Goal: Task Accomplishment & Management: Manage account settings

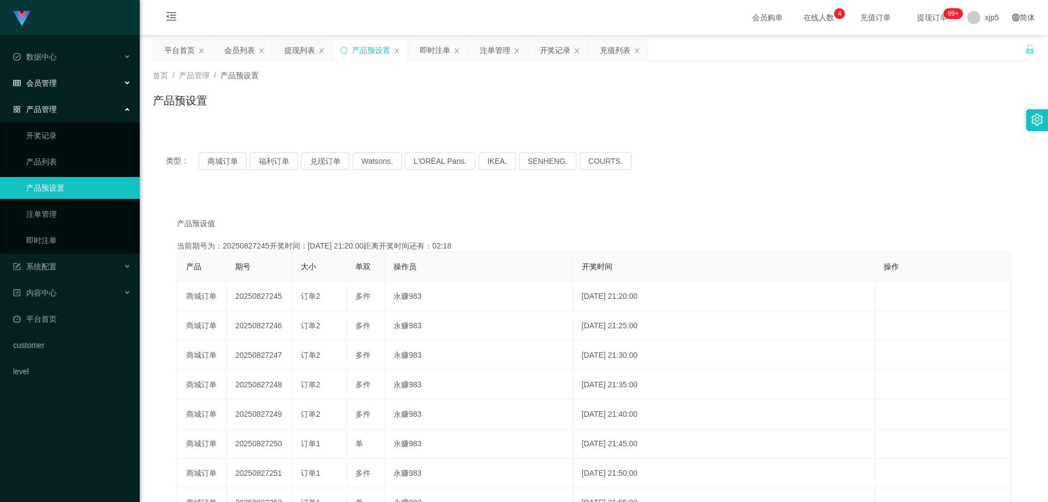
click at [48, 82] on span "会员管理" at bounding box center [35, 83] width 44 height 9
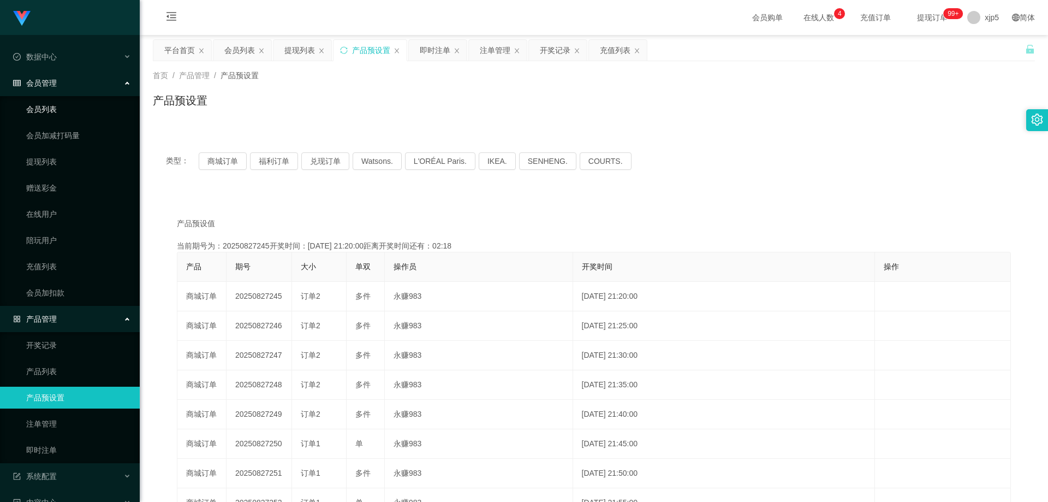
click at [55, 119] on link "会员列表" at bounding box center [78, 109] width 105 height 22
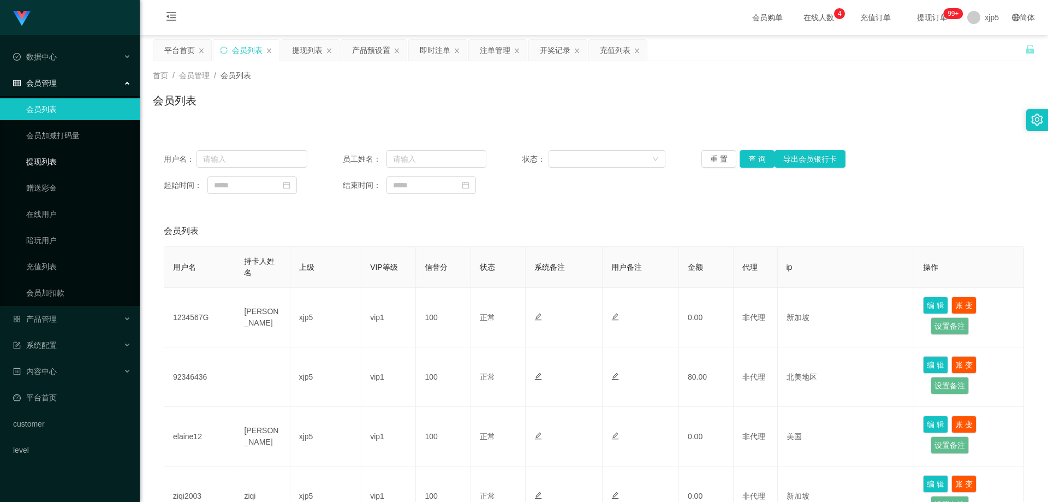
click at [43, 166] on link "提现列表" at bounding box center [78, 162] width 105 height 22
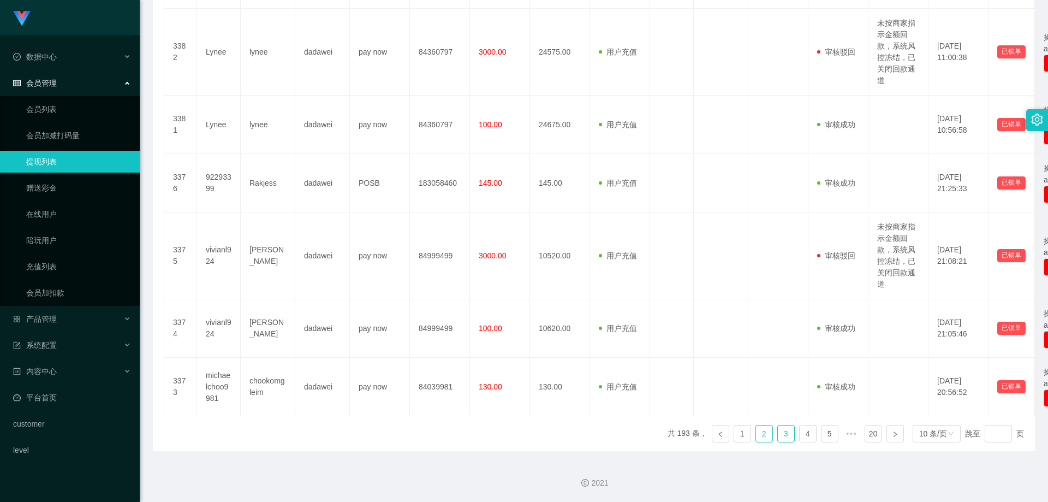
click at [779, 435] on link "3" at bounding box center [786, 433] width 16 height 16
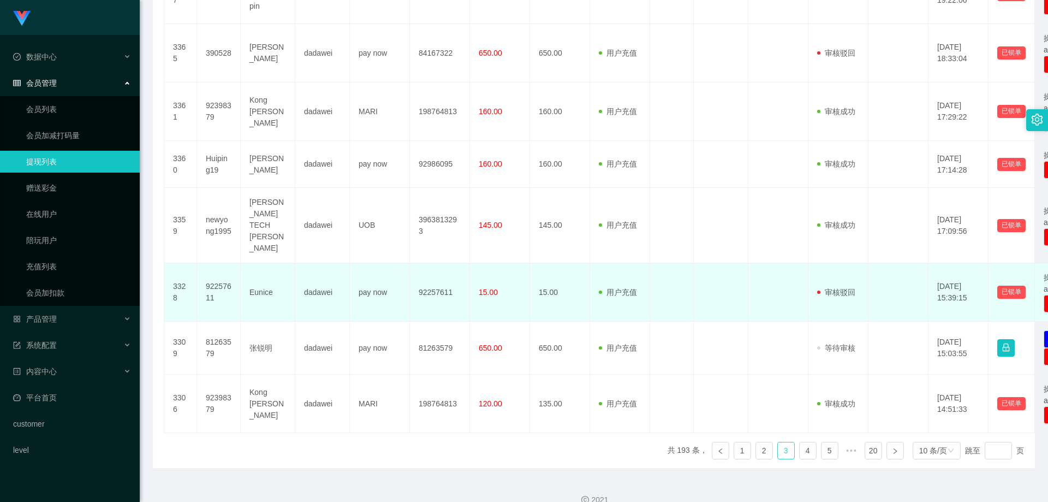
scroll to position [384, 0]
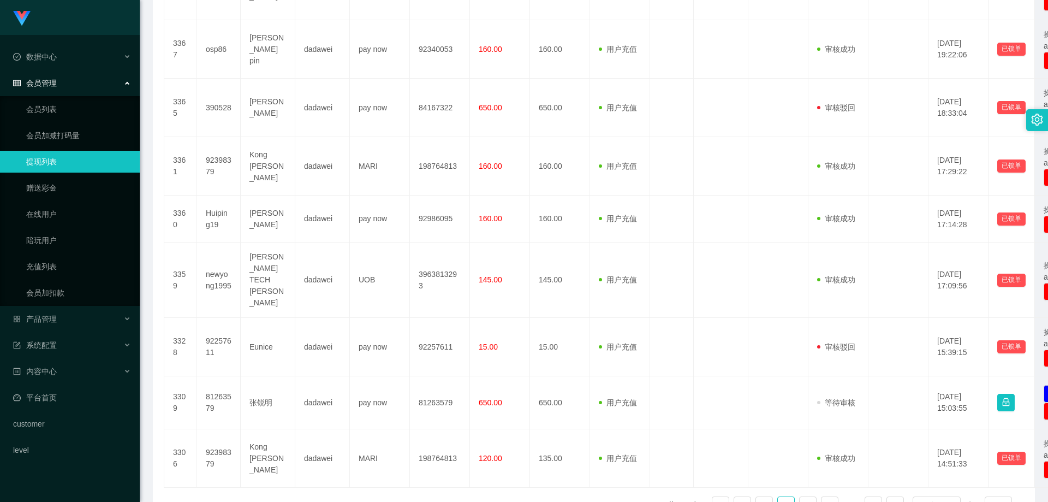
click at [245, 476] on div "序号 账号 持卡人姓名 团队名称 银行 卡号 提现金额 变更前金额 类型 代付渠道 订单编号 系统备注 状态 备注信息 创建时间 是否锁单 操作 3372 m…" at bounding box center [594, 192] width 860 height 661
click at [57, 108] on link "会员列表" at bounding box center [78, 109] width 105 height 22
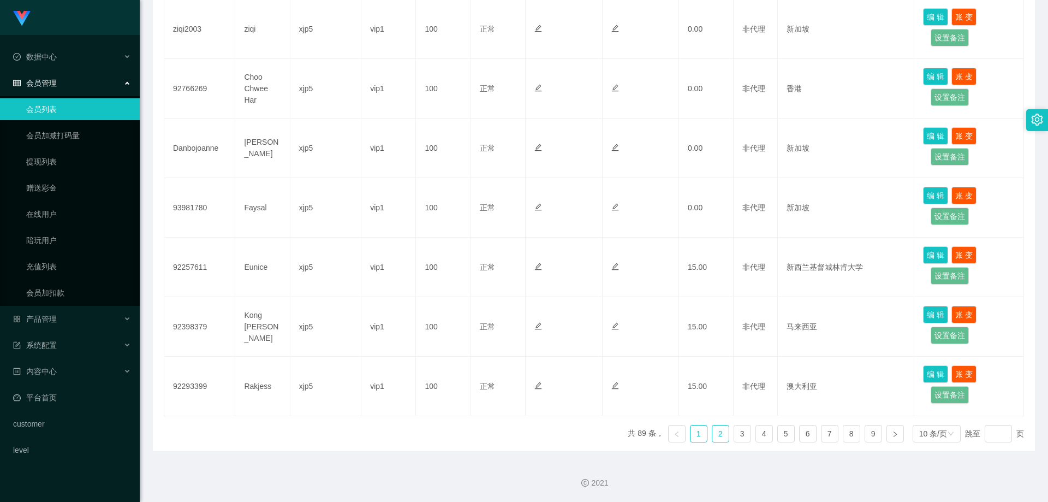
click at [714, 435] on link "2" at bounding box center [720, 433] width 16 height 16
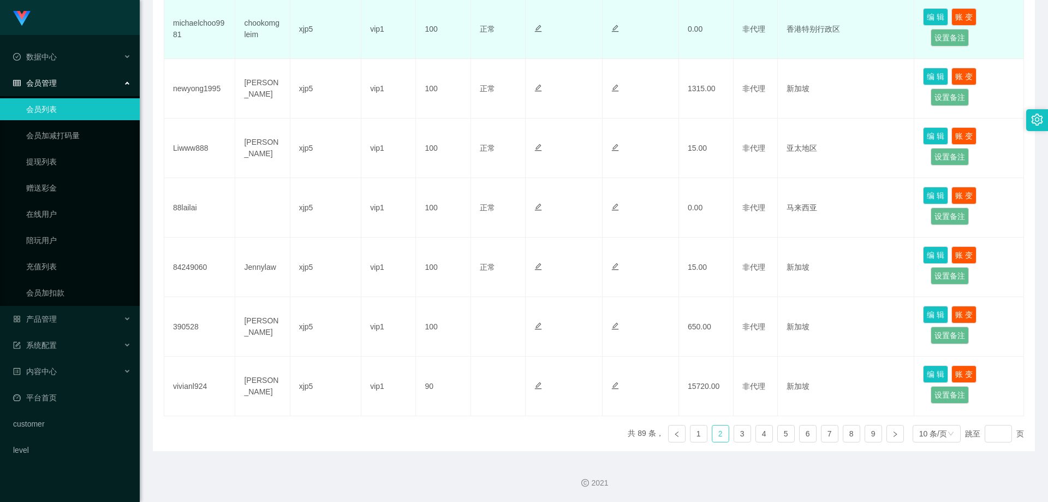
scroll to position [194, 0]
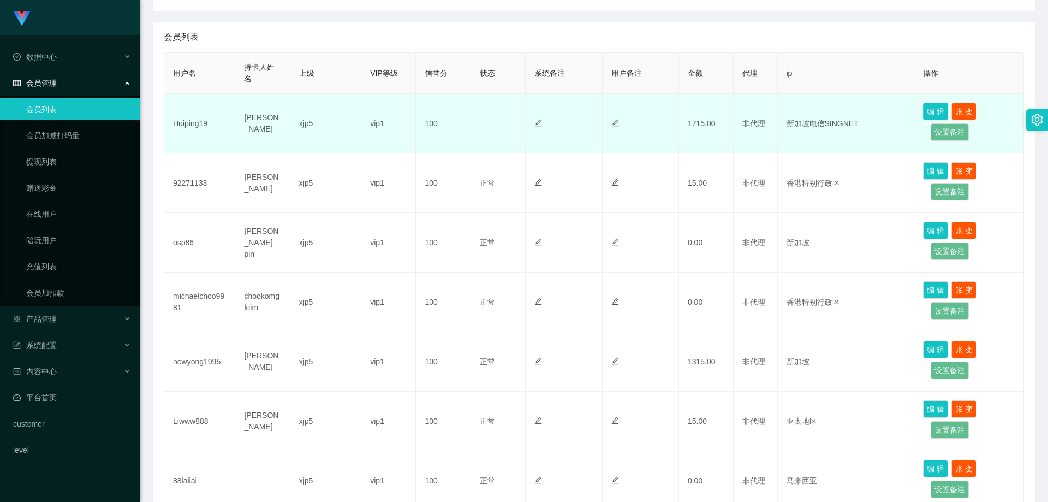
click at [926, 112] on button "编 辑" at bounding box center [935, 111] width 25 height 17
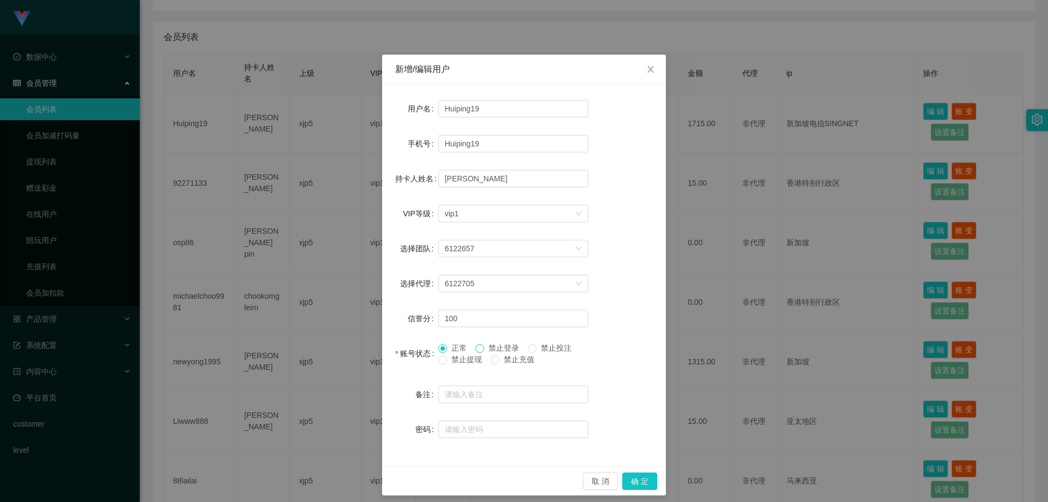
click at [476, 352] on span at bounding box center [480, 348] width 9 height 9
click at [442, 359] on span at bounding box center [442, 359] width 9 height 9
click at [634, 483] on button "确 定" at bounding box center [639, 480] width 35 height 17
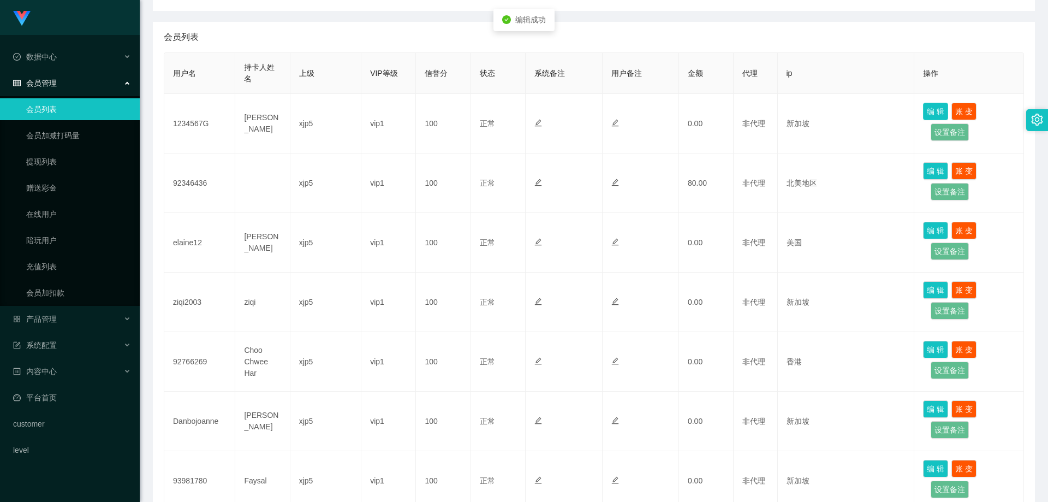
scroll to position [467, 0]
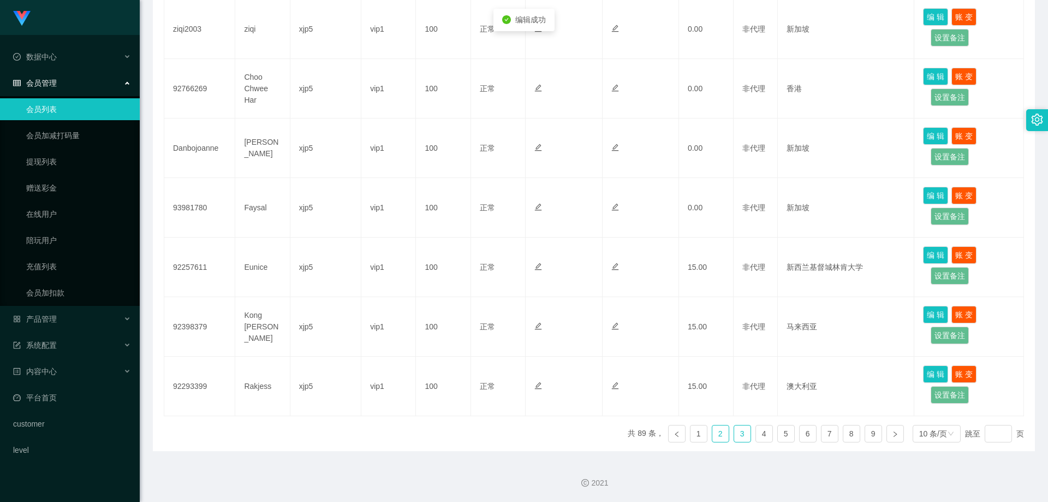
click at [734, 436] on link "3" at bounding box center [742, 433] width 16 height 16
click at [715, 437] on link "2" at bounding box center [720, 433] width 16 height 16
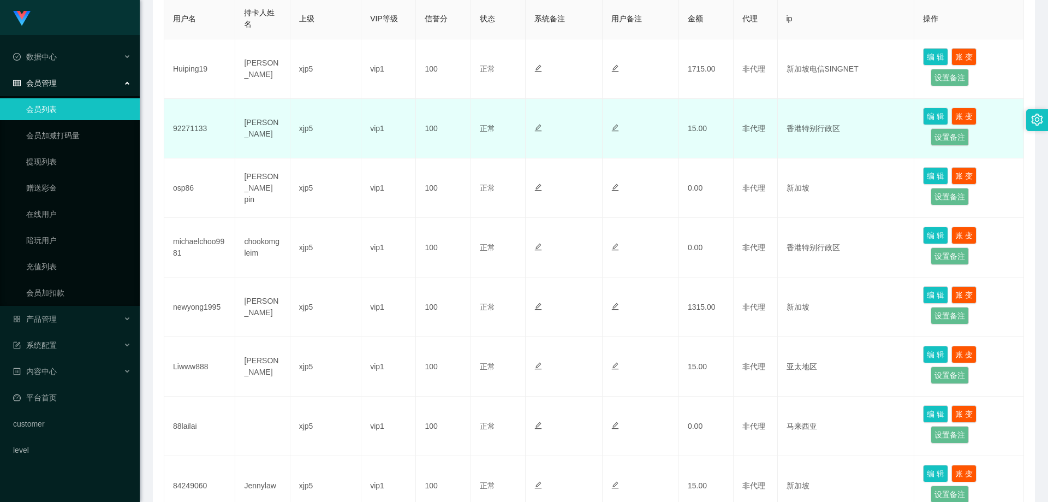
scroll to position [85, 0]
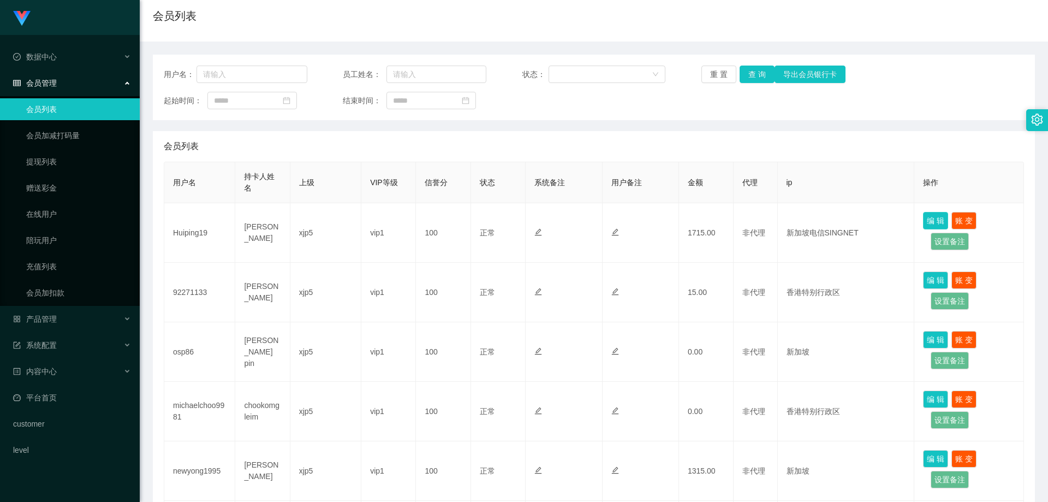
click at [927, 224] on button "编 辑" at bounding box center [935, 220] width 25 height 17
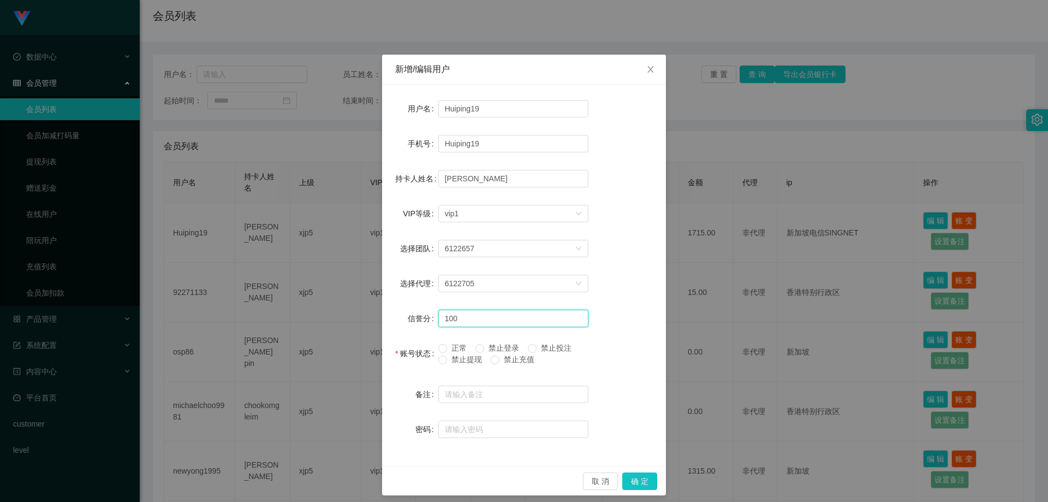
drag, startPoint x: 442, startPoint y: 318, endPoint x: 423, endPoint y: 319, distance: 18.6
click at [423, 319] on div "信誉分 100" at bounding box center [524, 318] width 258 height 22
type input "90"
drag, startPoint x: 631, startPoint y: 482, endPoint x: 658, endPoint y: 427, distance: 60.5
click at [631, 482] on button "确 定" at bounding box center [639, 480] width 35 height 17
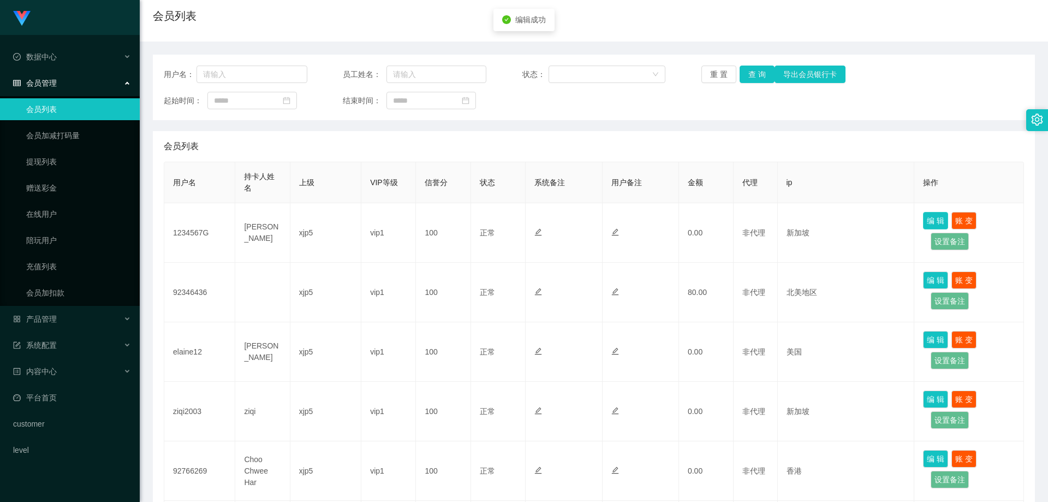
scroll to position [412, 0]
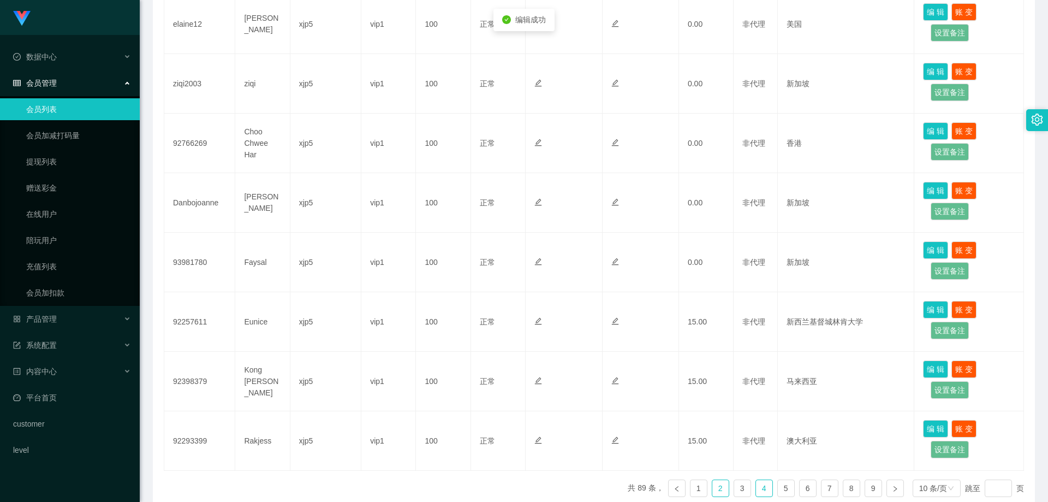
click at [756, 486] on link "4" at bounding box center [764, 488] width 16 height 16
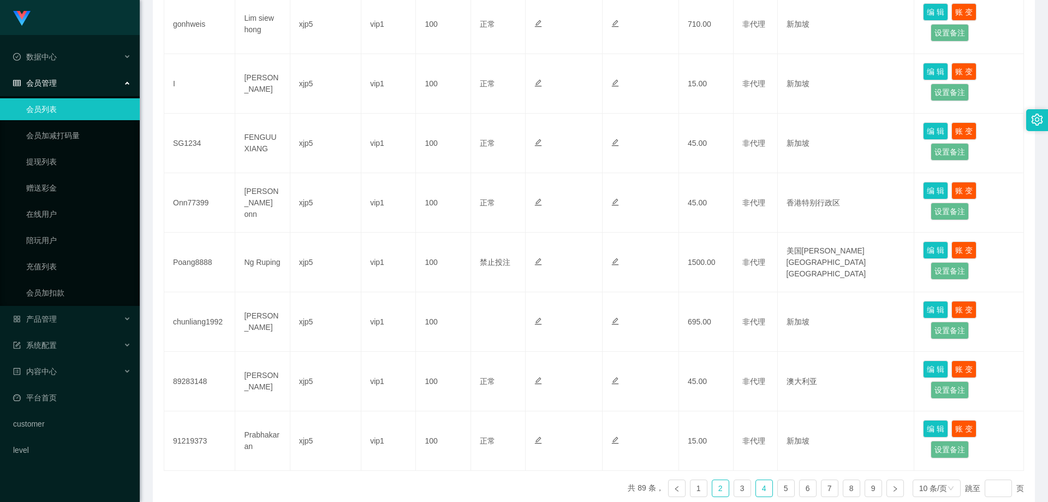
click at [715, 489] on link "2" at bounding box center [720, 488] width 16 height 16
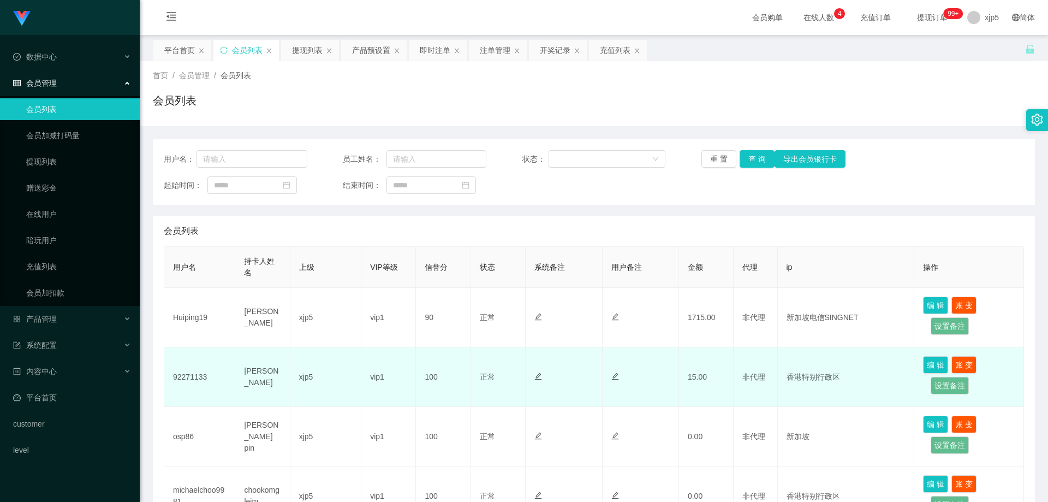
scroll to position [55, 0]
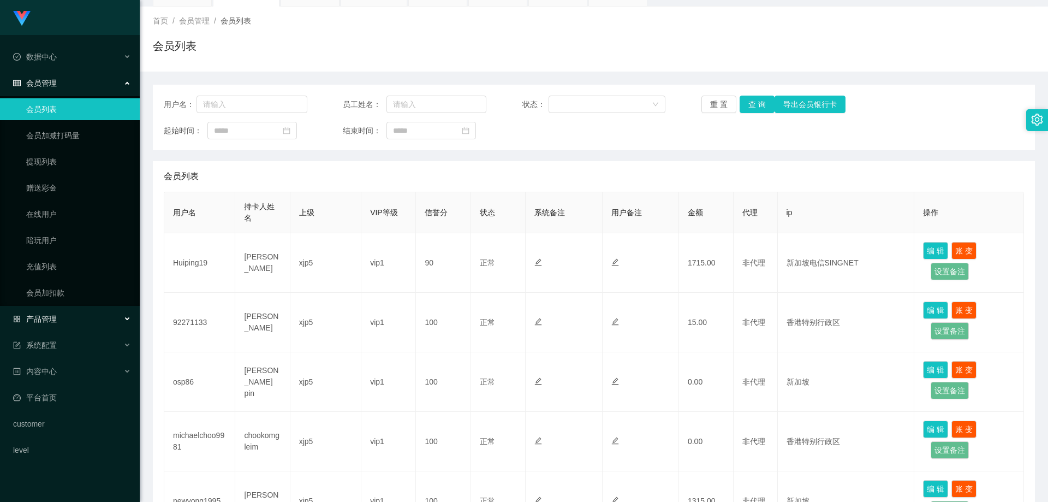
click at [68, 330] on div "产品管理" at bounding box center [70, 319] width 140 height 22
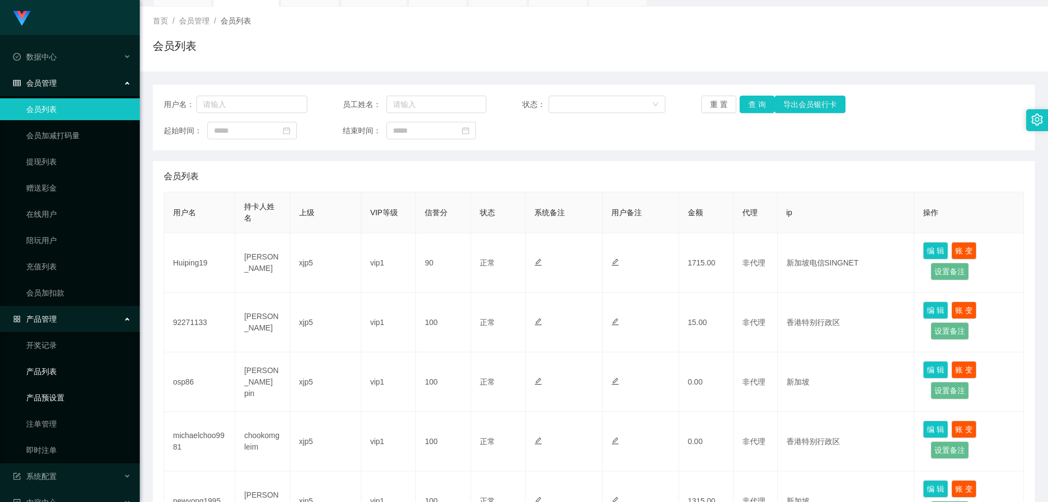
click at [78, 399] on link "产品预设置" at bounding box center [78, 398] width 105 height 22
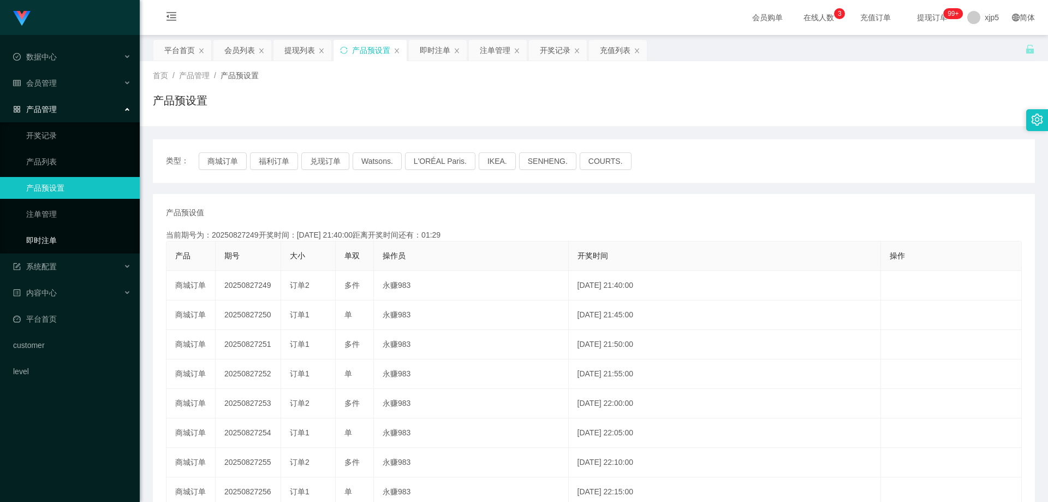
click at [52, 241] on link "即时注单" at bounding box center [78, 240] width 105 height 22
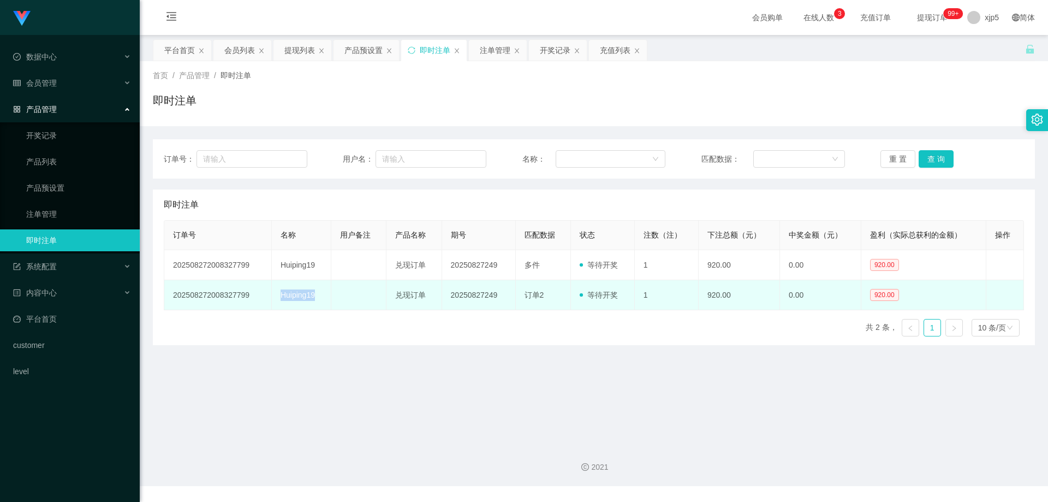
drag, startPoint x: 321, startPoint y: 301, endPoint x: 280, endPoint y: 299, distance: 41.5
click at [280, 299] on td "Huiping19" at bounding box center [302, 295] width 60 height 30
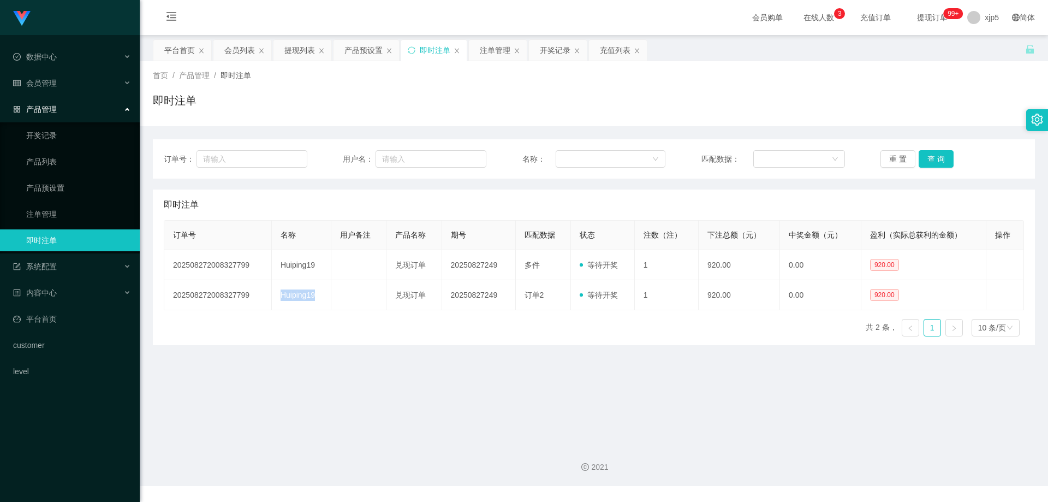
copy td "Huiping19"
drag, startPoint x: 60, startPoint y: 82, endPoint x: 60, endPoint y: 93, distance: 10.9
click at [60, 82] on div "会员管理" at bounding box center [70, 83] width 140 height 22
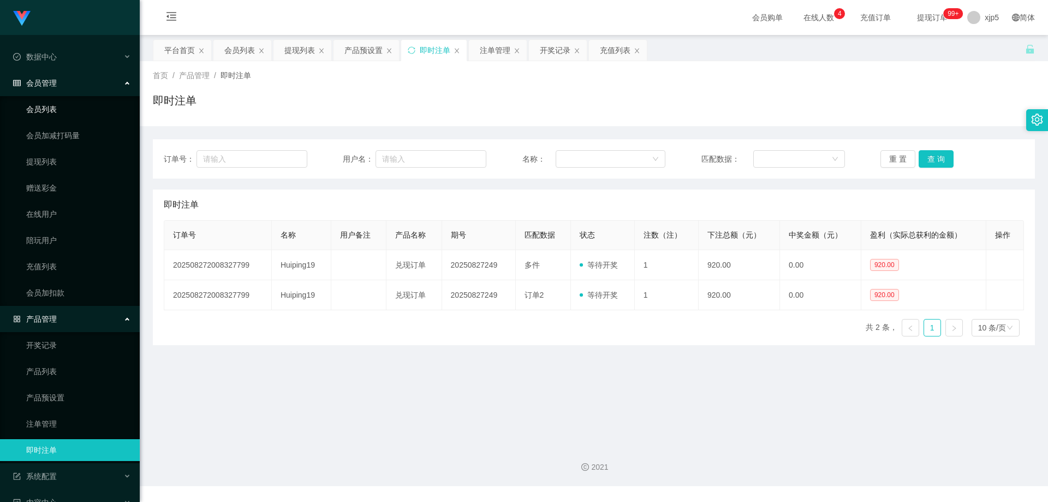
click at [55, 108] on link "会员列表" at bounding box center [78, 109] width 105 height 22
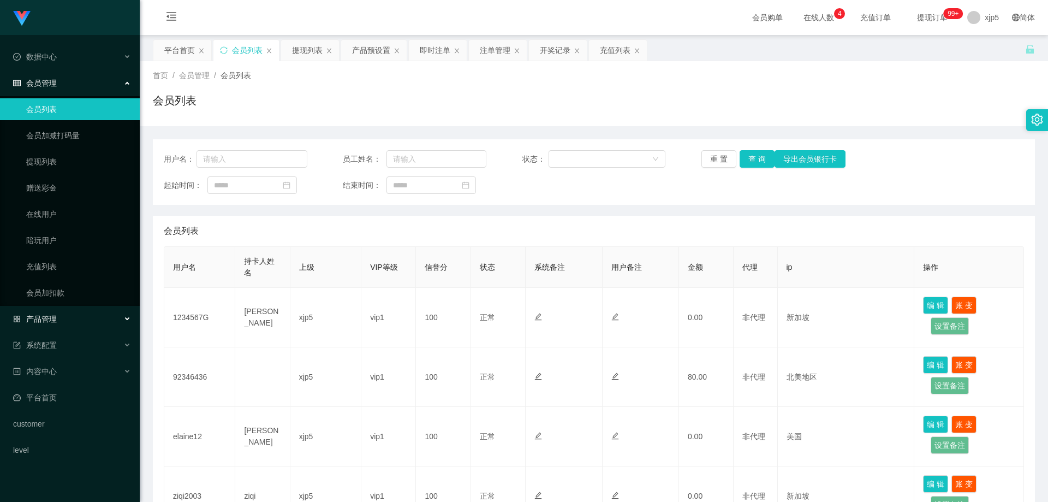
click at [71, 317] on div "产品管理" at bounding box center [70, 319] width 140 height 22
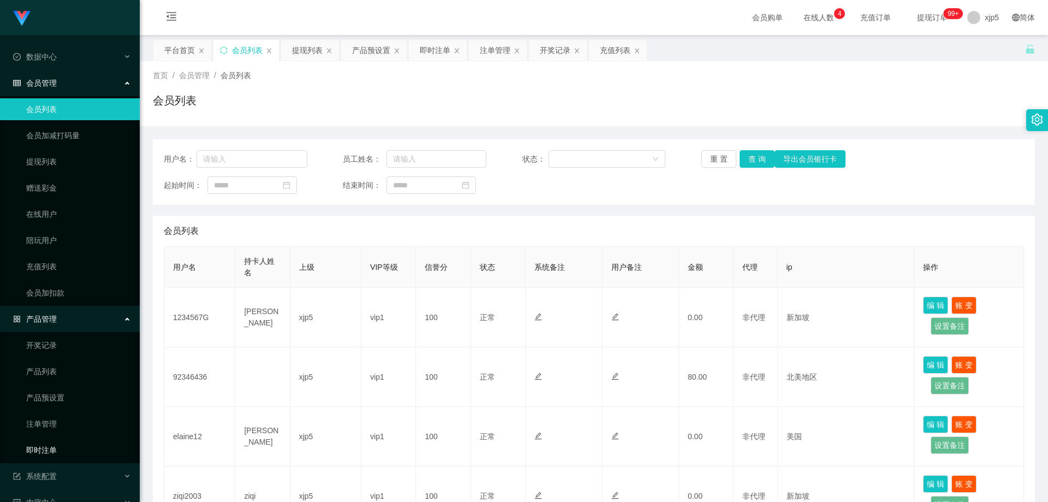
click at [61, 448] on link "即时注单" at bounding box center [78, 450] width 105 height 22
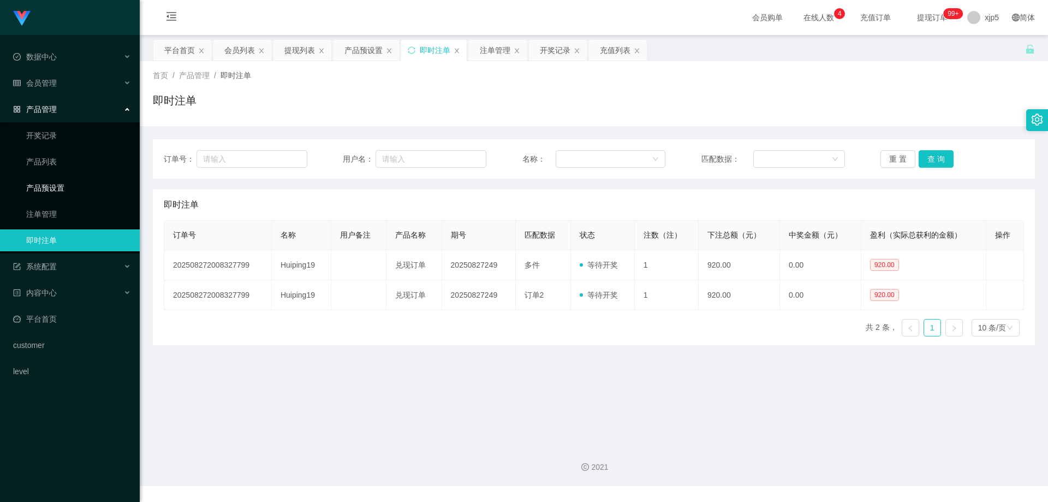
click at [72, 188] on link "产品预设置" at bounding box center [78, 188] width 105 height 22
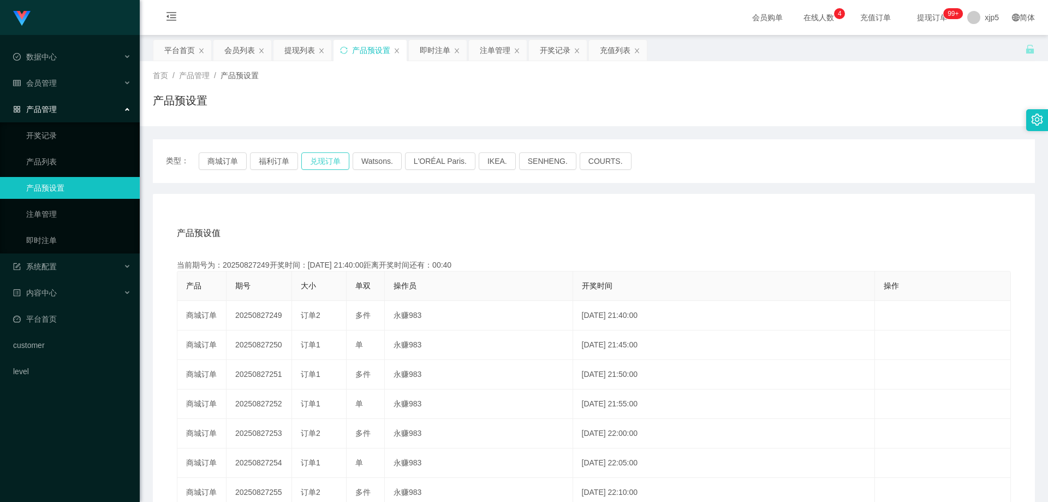
click at [317, 157] on button "兑现订单" at bounding box center [325, 160] width 48 height 17
click at [73, 239] on link "即时注单" at bounding box center [78, 240] width 105 height 22
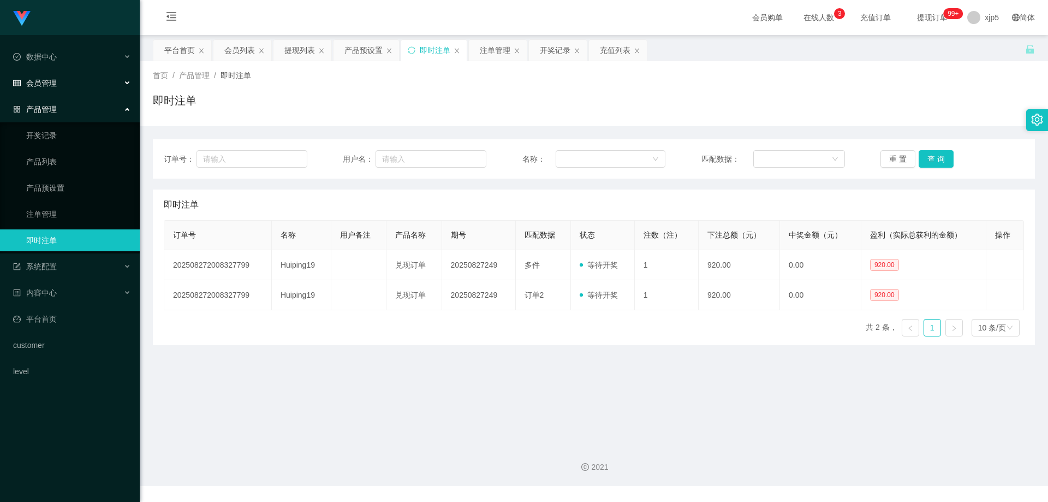
click at [55, 81] on span "会员管理" at bounding box center [35, 83] width 44 height 9
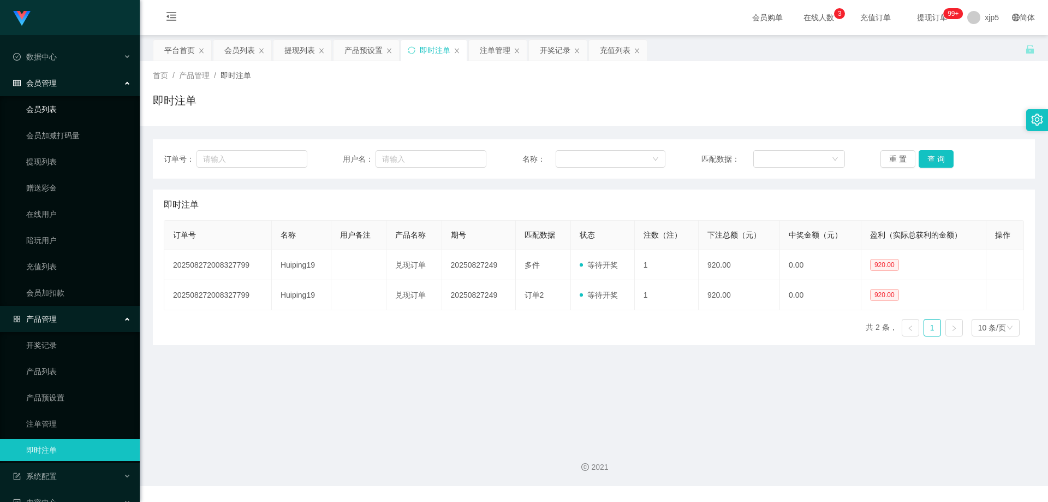
click at [55, 104] on link "会员列表" at bounding box center [78, 109] width 105 height 22
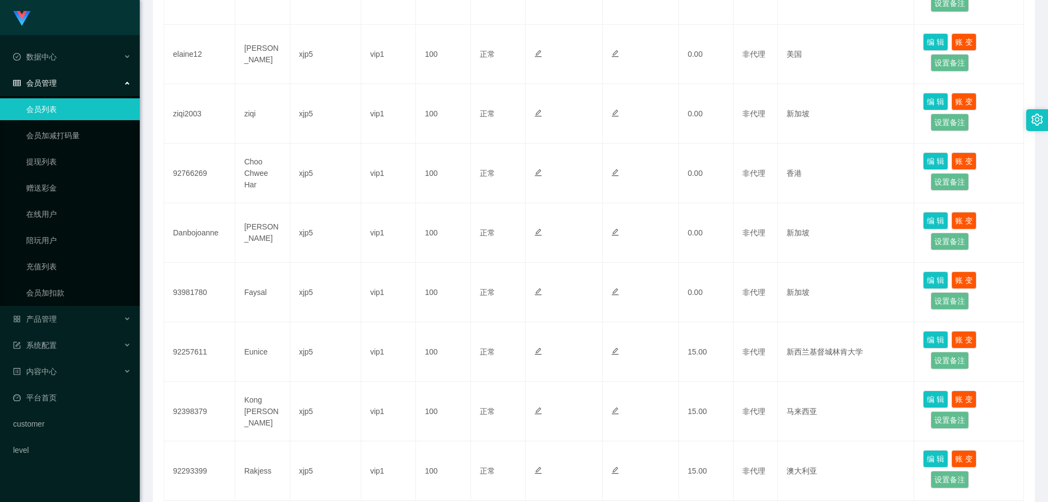
scroll to position [467, 0]
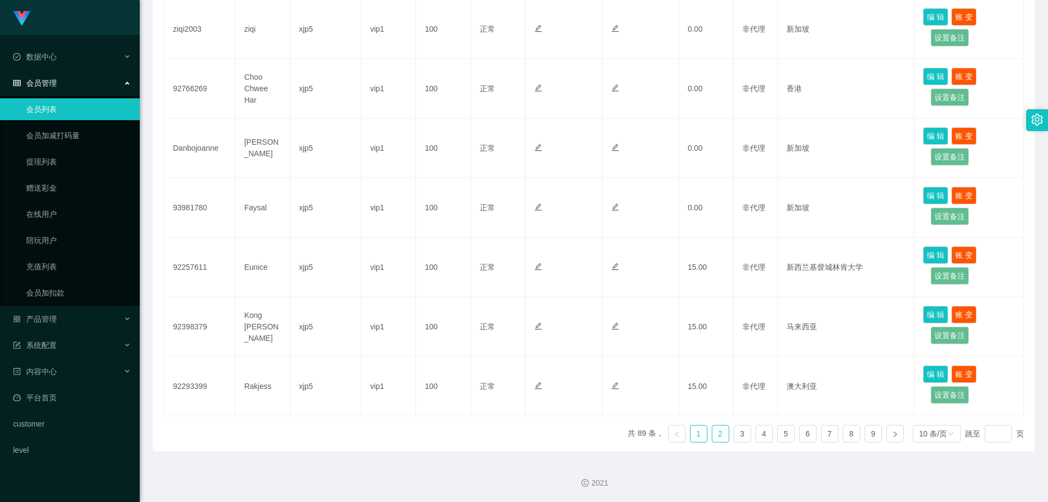
click at [716, 434] on link "2" at bounding box center [720, 433] width 16 height 16
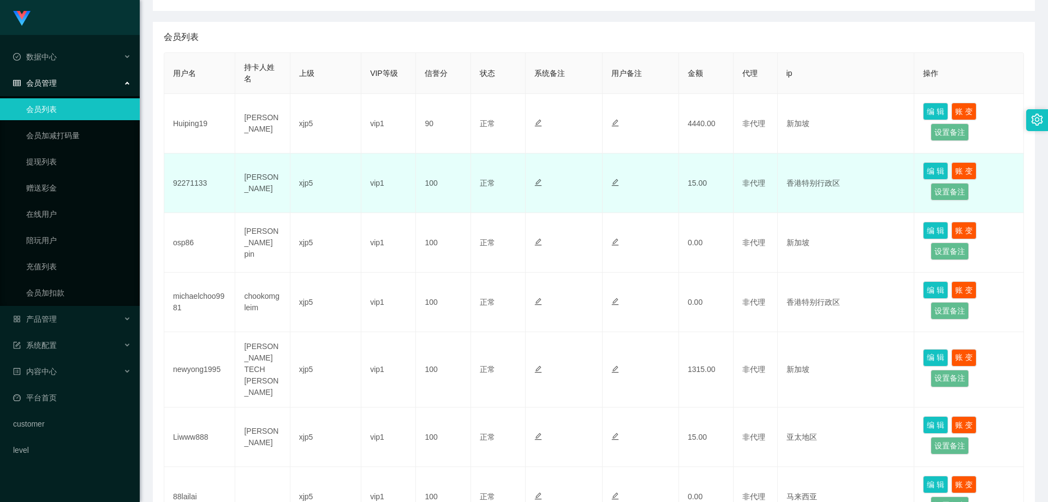
scroll to position [139, 0]
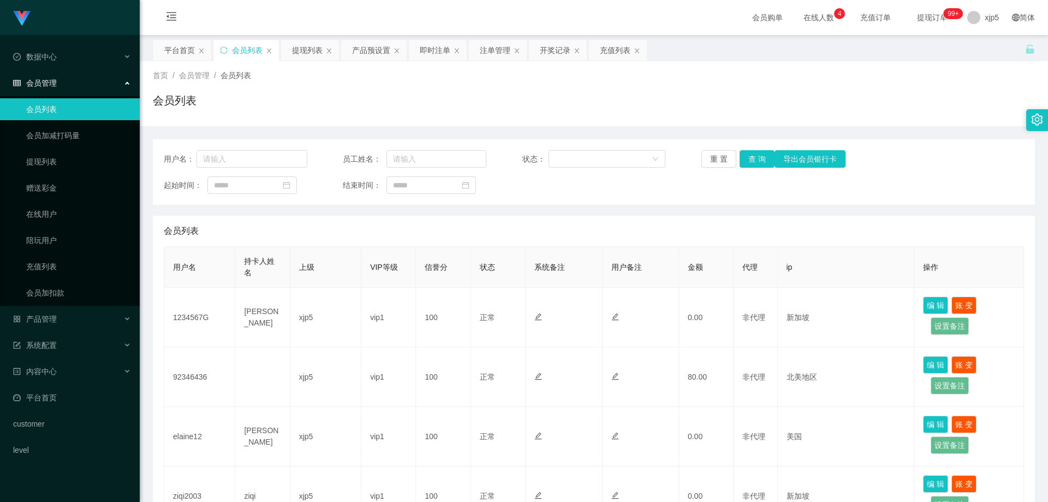
scroll to position [467, 0]
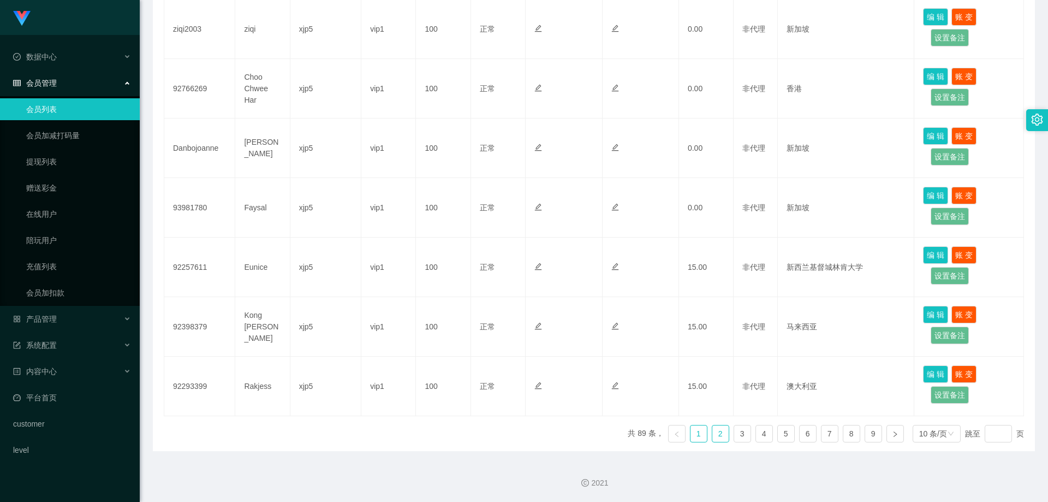
click at [716, 432] on link "2" at bounding box center [720, 433] width 16 height 16
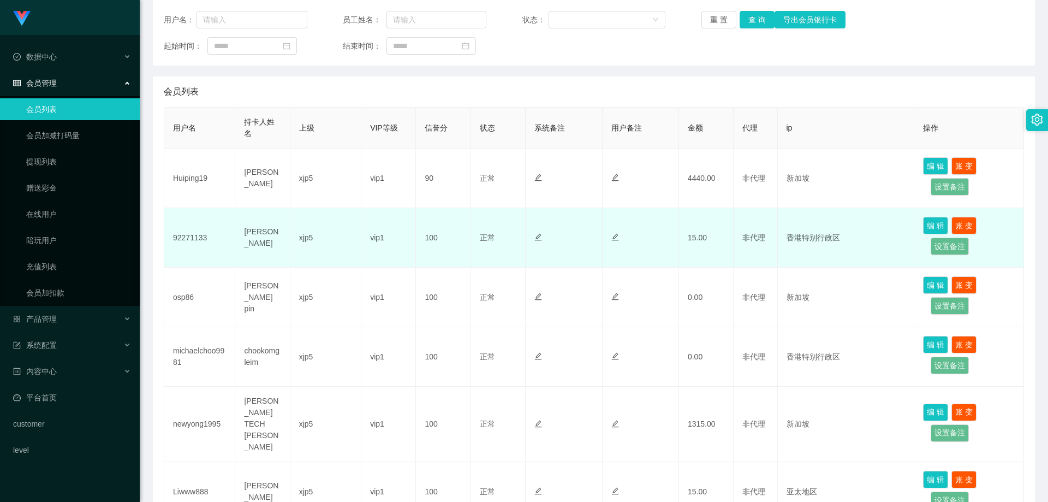
scroll to position [0, 0]
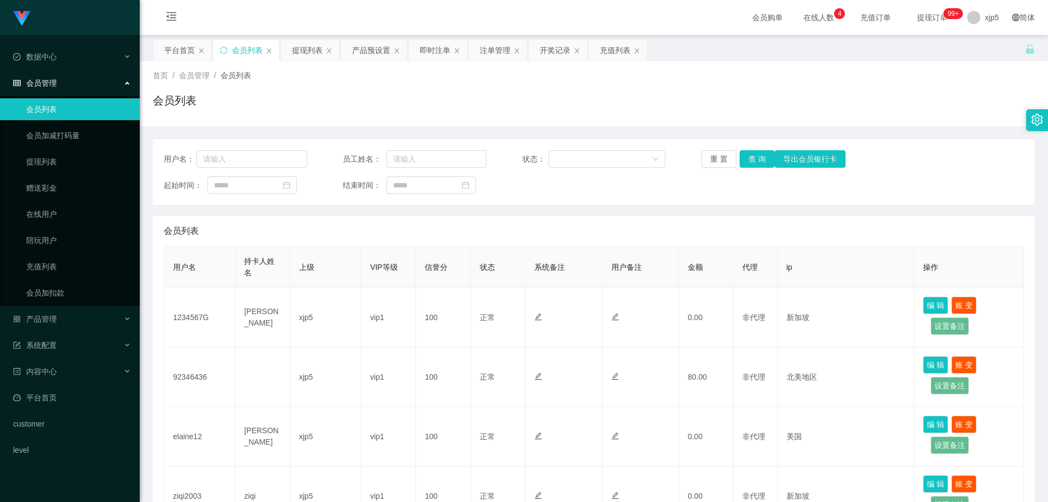
scroll to position [467, 0]
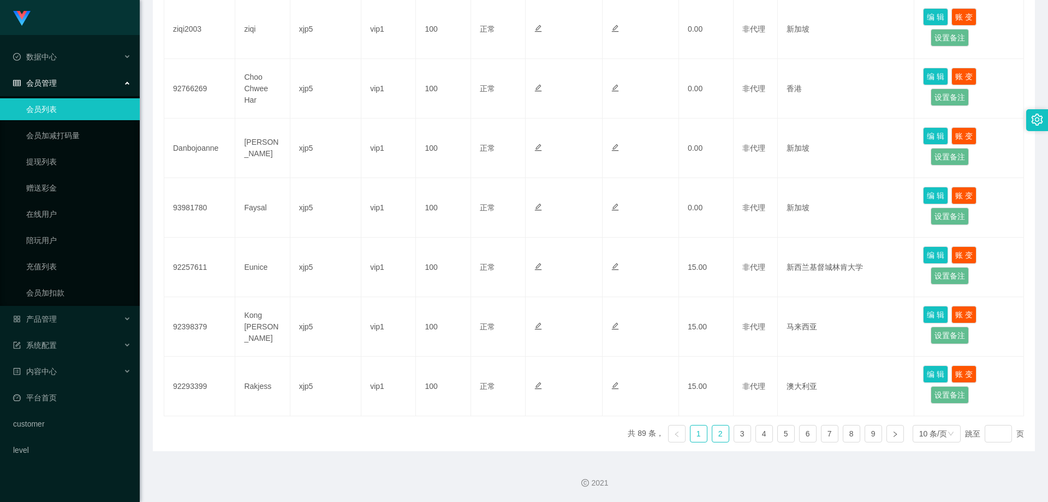
drag, startPoint x: 721, startPoint y: 433, endPoint x: 718, endPoint y: 424, distance: 9.7
click at [721, 433] on link "2" at bounding box center [720, 433] width 16 height 16
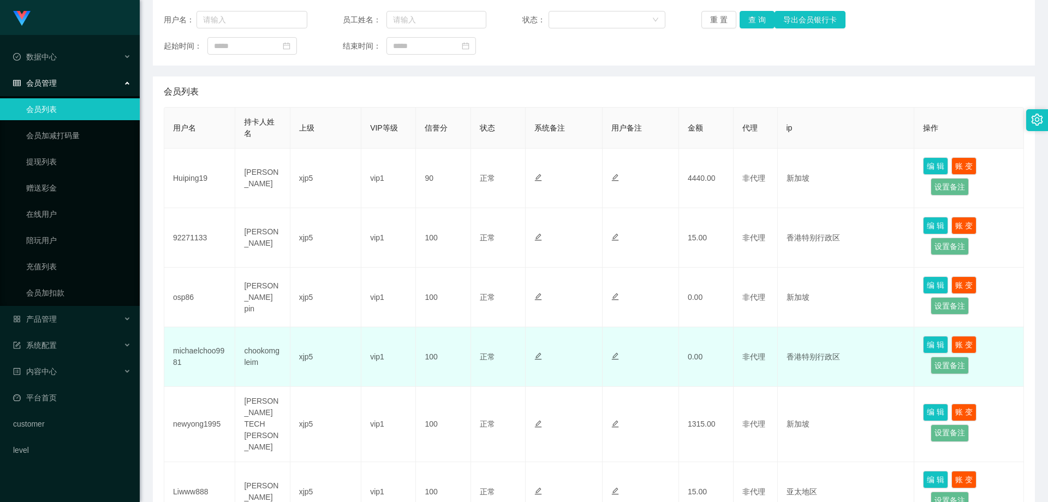
scroll to position [0, 0]
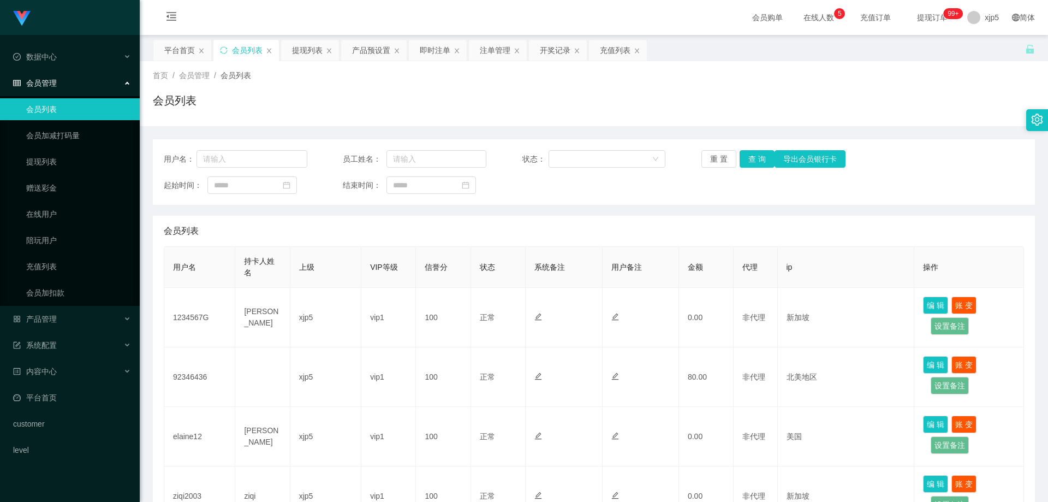
scroll to position [467, 0]
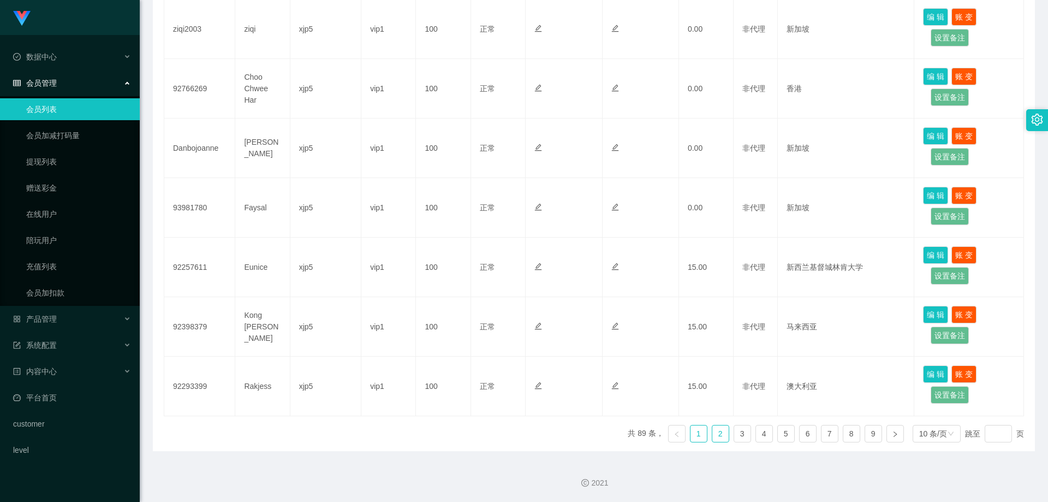
click at [721, 433] on link "2" at bounding box center [720, 433] width 16 height 16
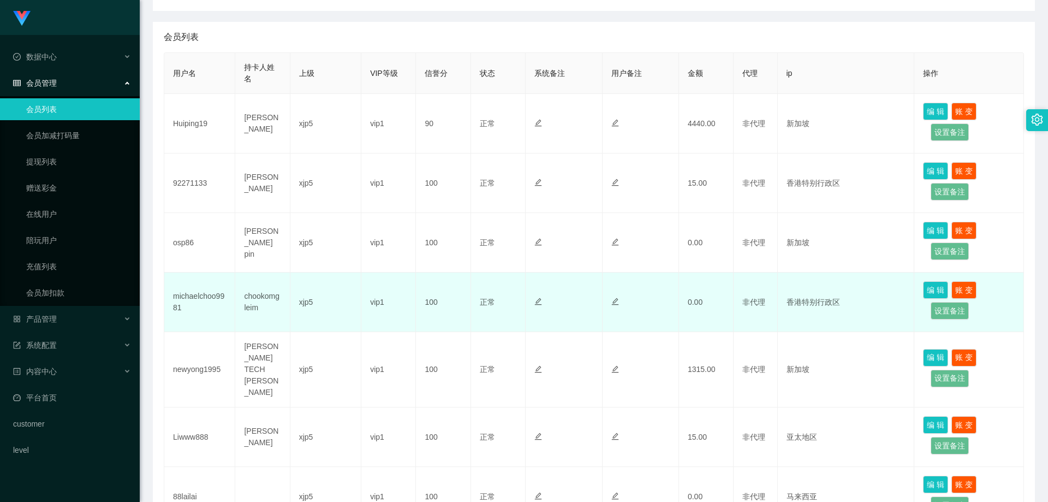
scroll to position [139, 0]
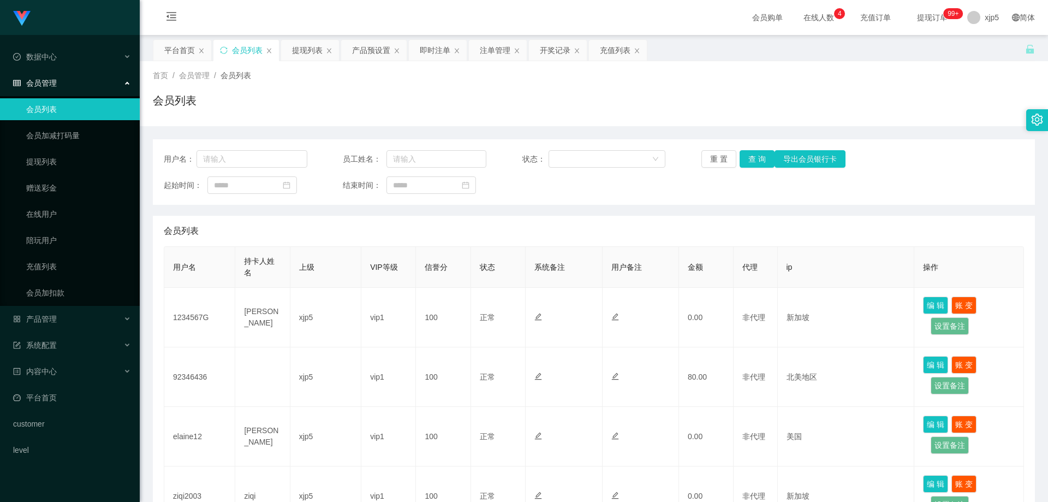
scroll to position [467, 0]
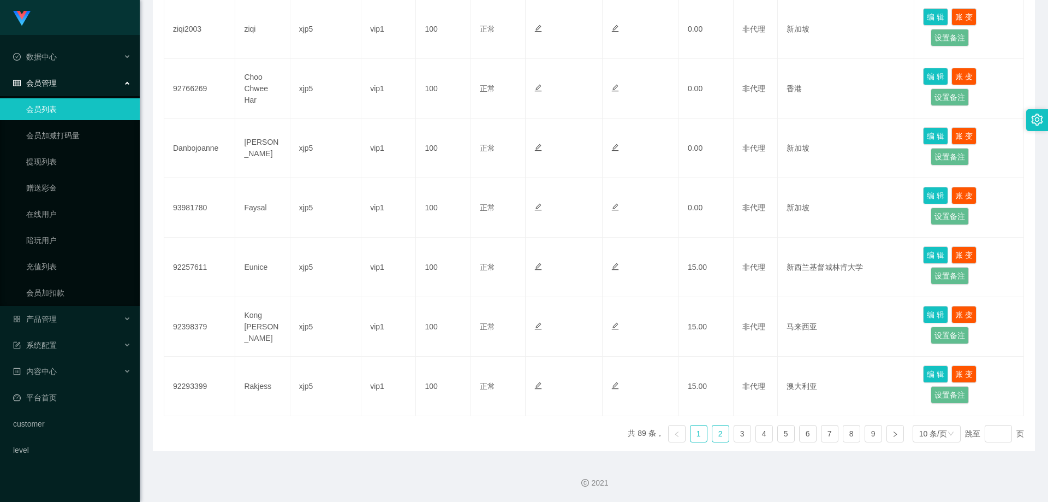
drag, startPoint x: 718, startPoint y: 433, endPoint x: 719, endPoint y: 421, distance: 11.5
click at [718, 433] on link "2" at bounding box center [720, 433] width 16 height 16
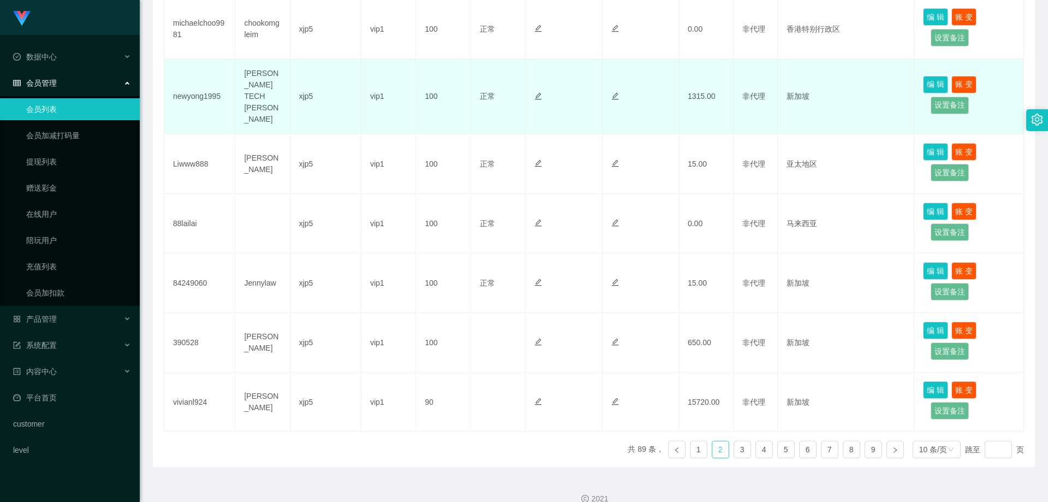
scroll to position [139, 0]
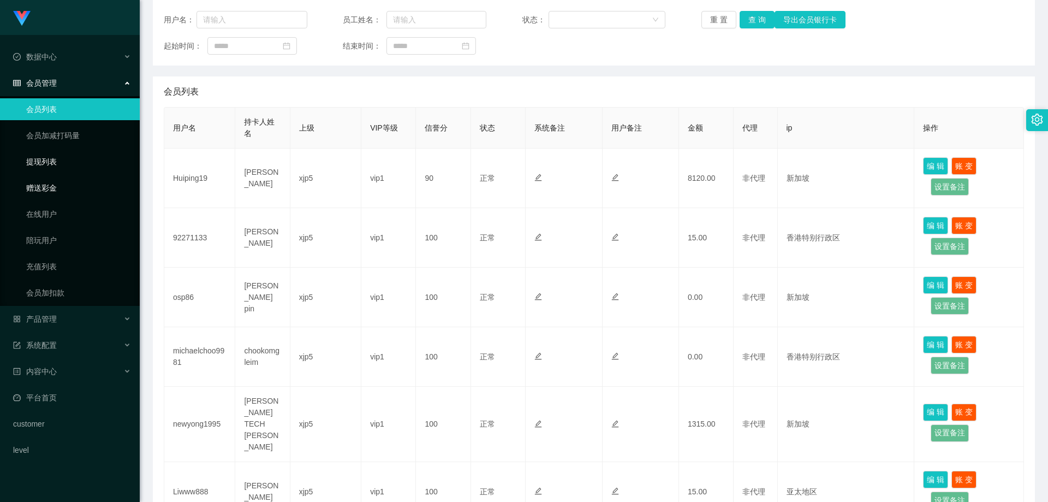
click at [52, 165] on link "提现列表" at bounding box center [78, 162] width 105 height 22
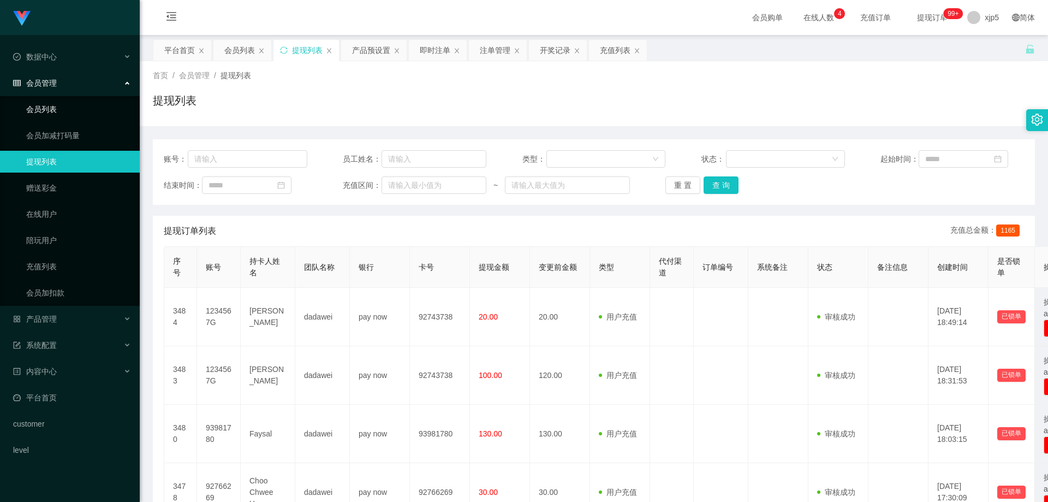
click at [40, 110] on link "会员列表" at bounding box center [78, 109] width 105 height 22
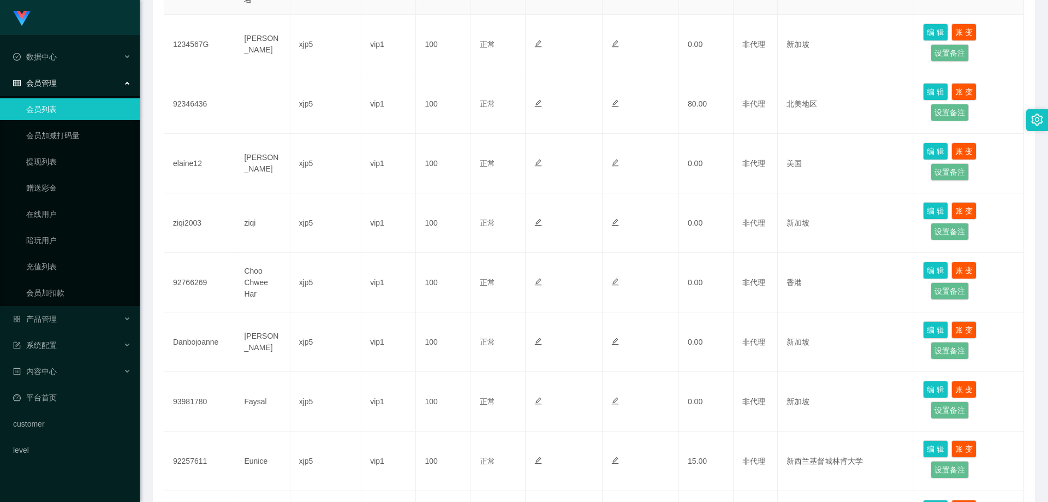
scroll to position [467, 0]
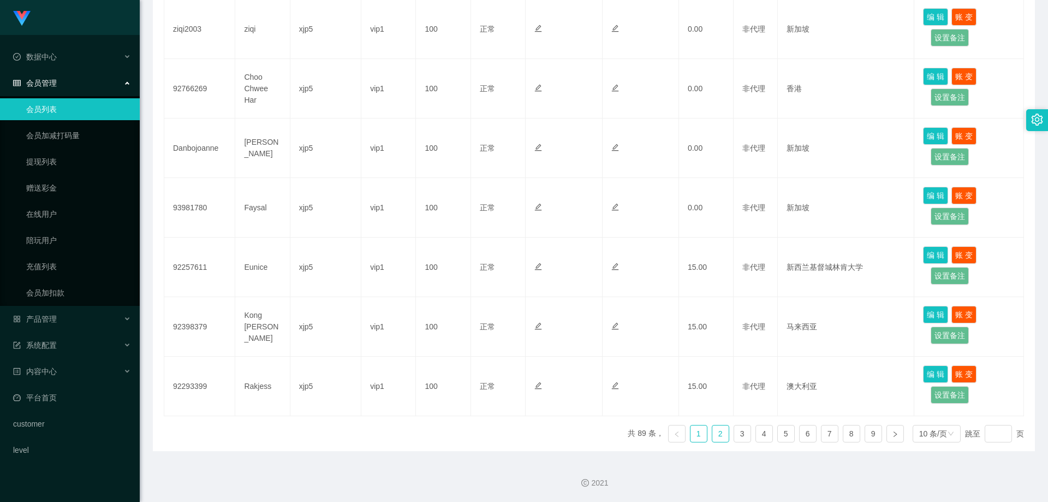
click at [712, 435] on link "2" at bounding box center [720, 433] width 16 height 16
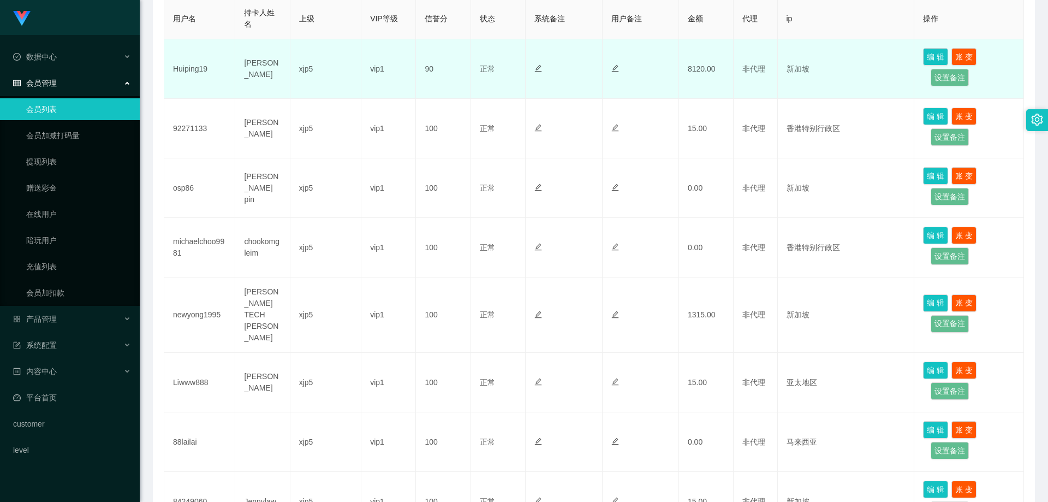
scroll to position [85, 0]
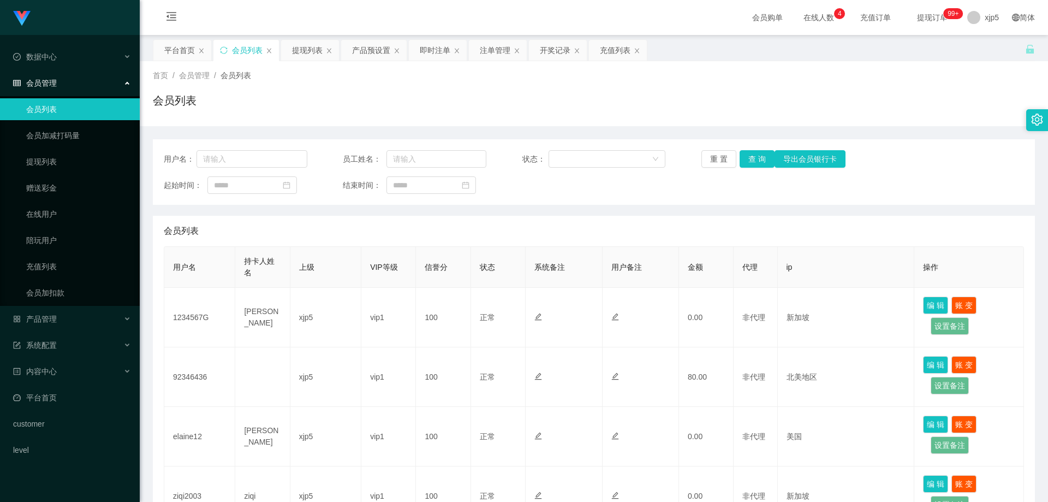
scroll to position [467, 0]
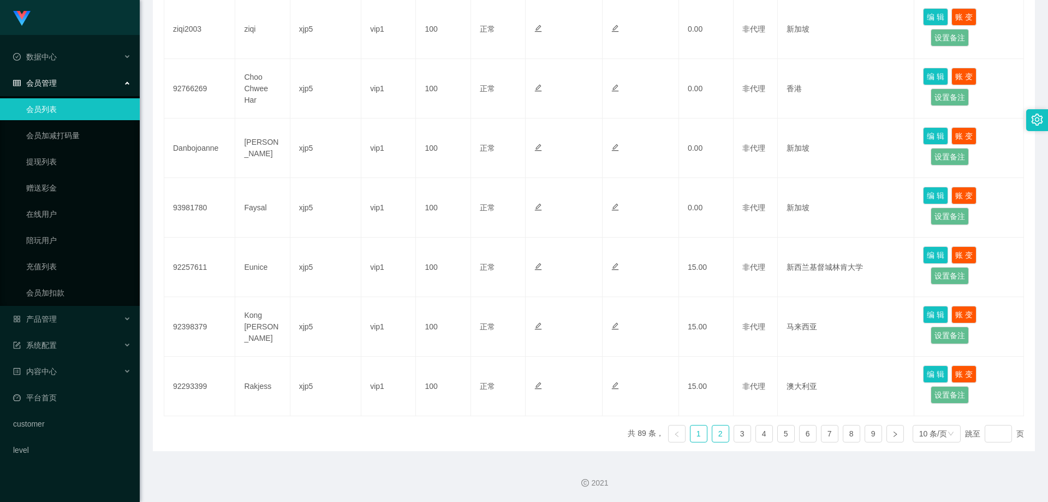
click at [715, 433] on link "2" at bounding box center [720, 433] width 16 height 16
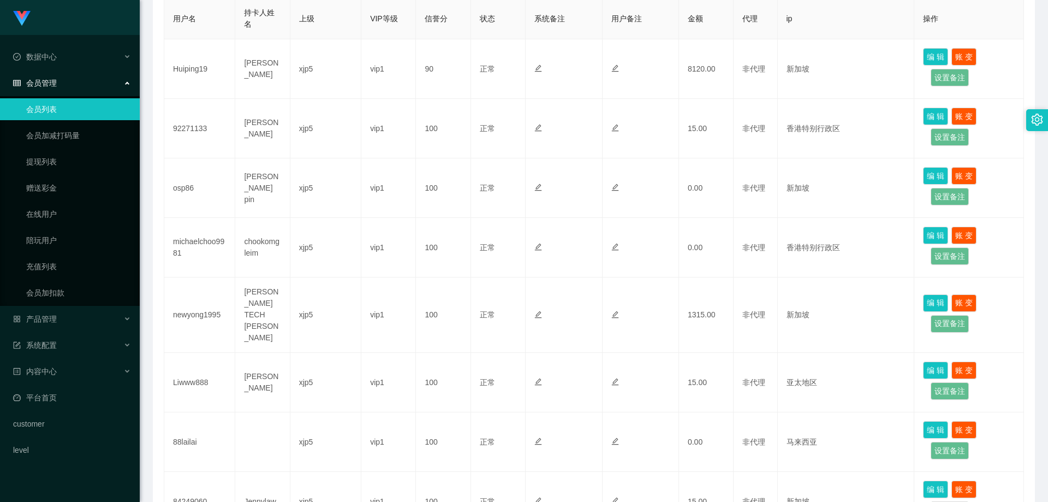
scroll to position [194, 0]
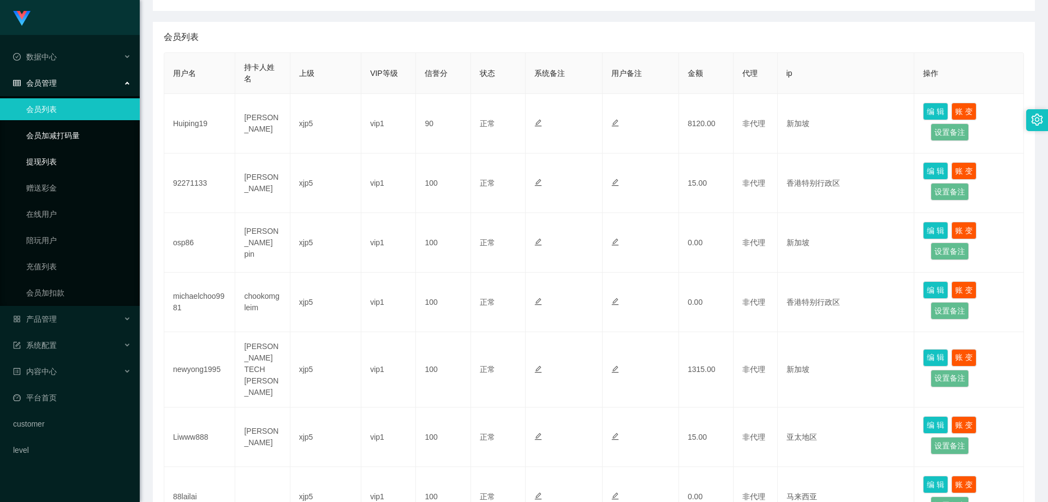
click at [75, 159] on link "提现列表" at bounding box center [78, 162] width 105 height 22
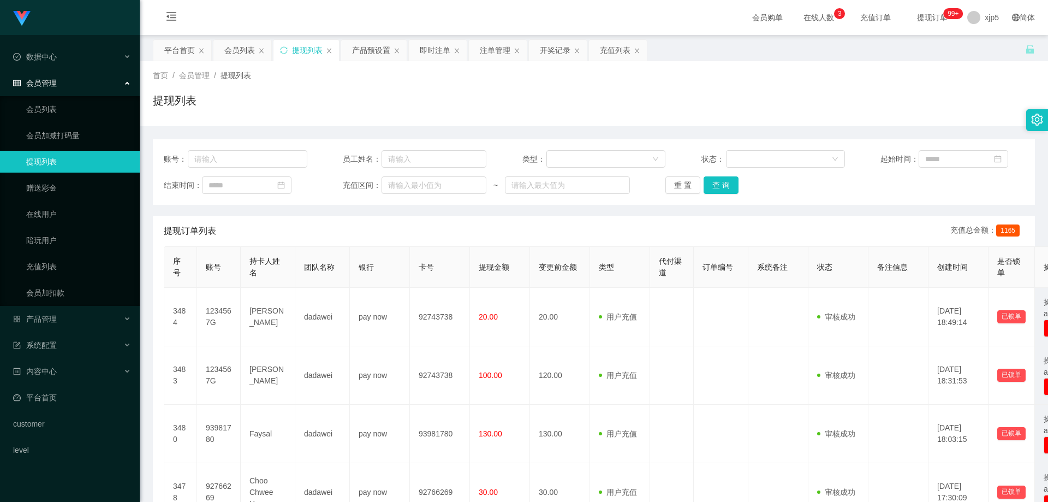
scroll to position [109, 0]
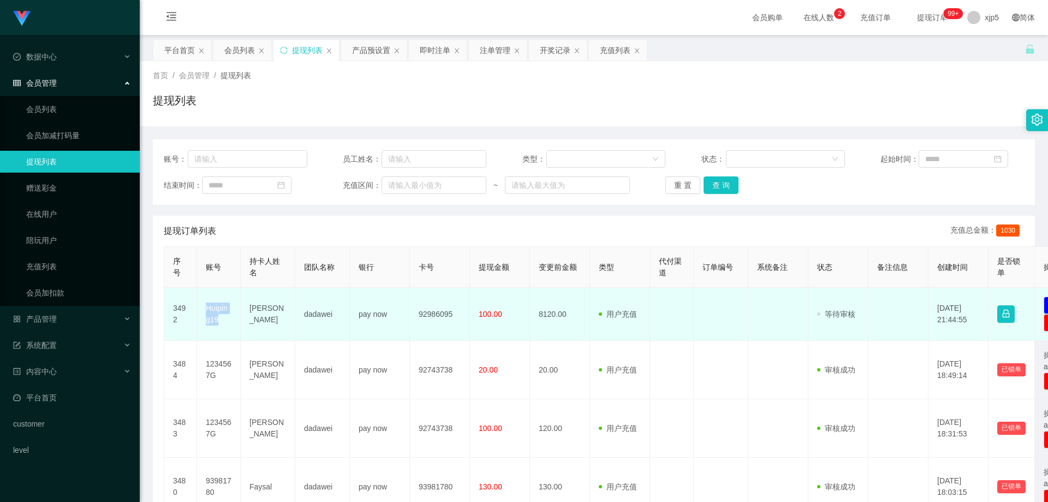
drag, startPoint x: 218, startPoint y: 319, endPoint x: 203, endPoint y: 308, distance: 18.8
click at [203, 308] on td "Huiping19" at bounding box center [219, 314] width 44 height 53
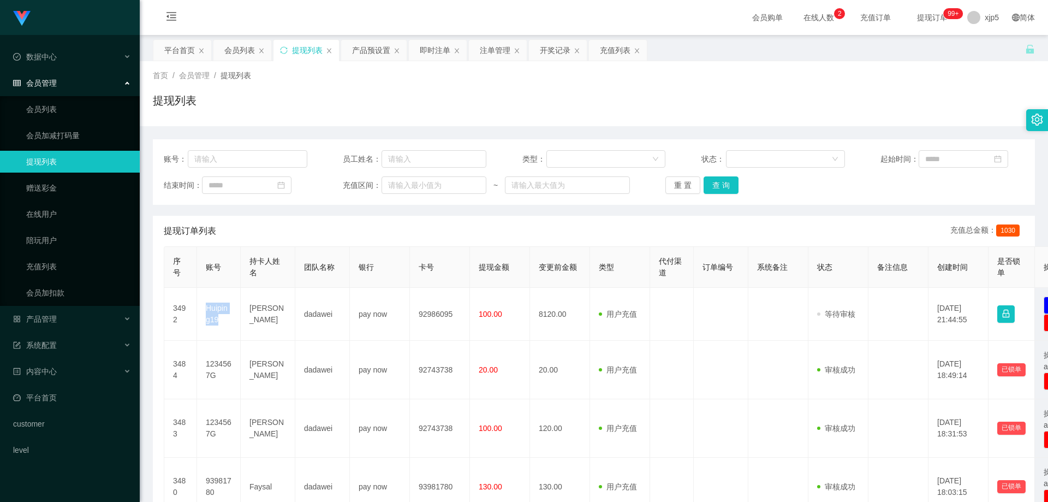
copy td "Huiping19"
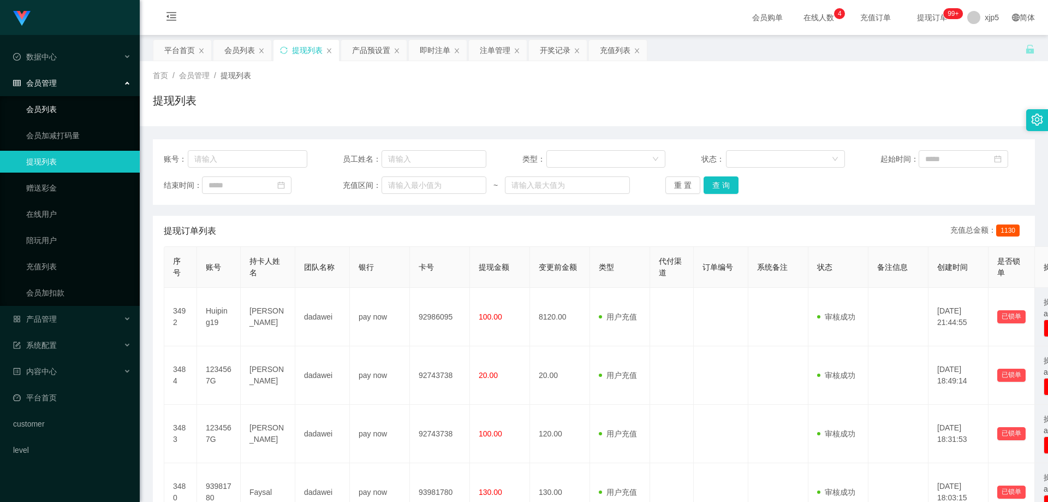
click at [54, 109] on link "会员列表" at bounding box center [78, 109] width 105 height 22
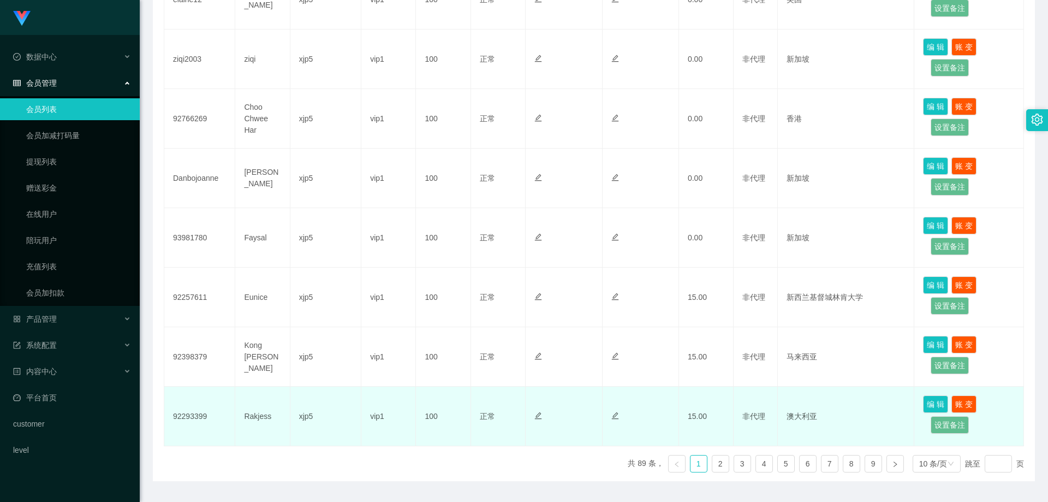
scroll to position [467, 0]
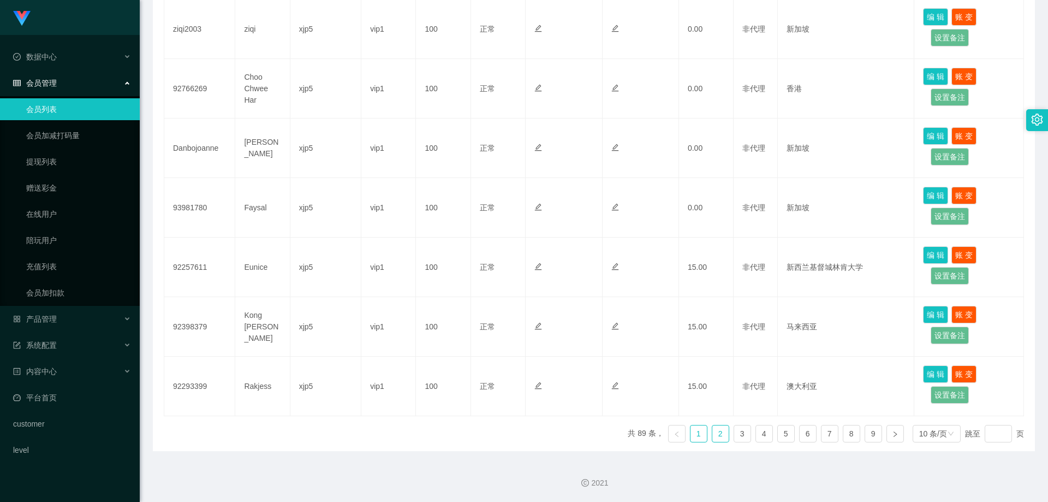
click at [721, 441] on link "2" at bounding box center [720, 433] width 16 height 16
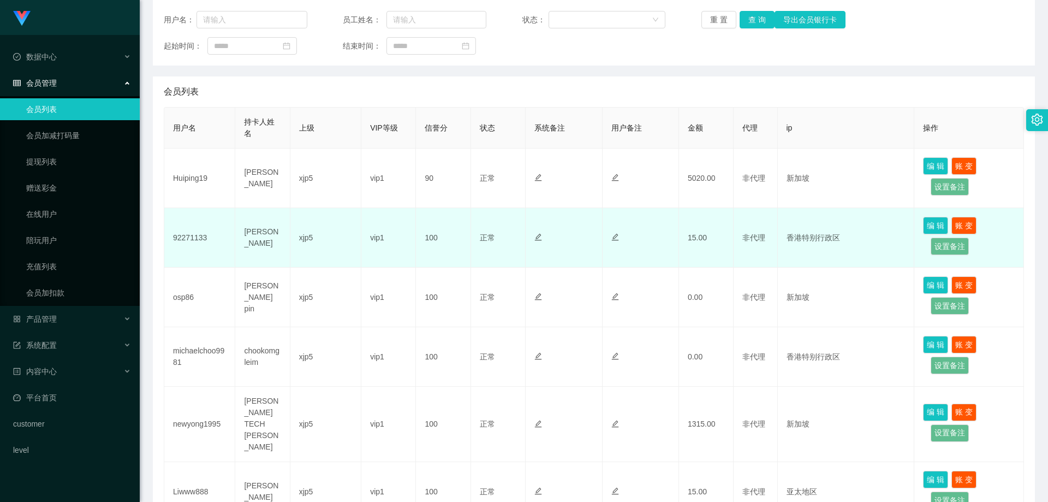
scroll to position [30, 0]
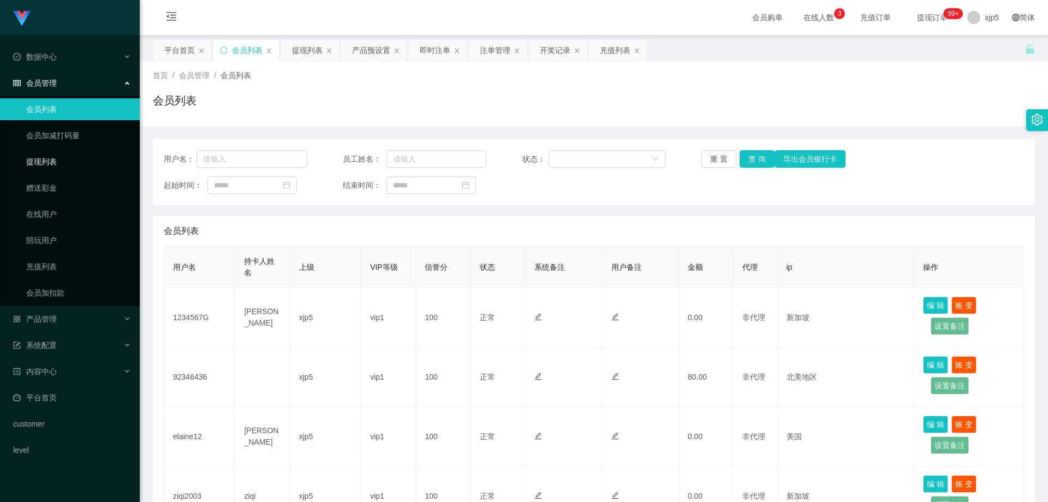
click at [50, 167] on link "提现列表" at bounding box center [78, 162] width 105 height 22
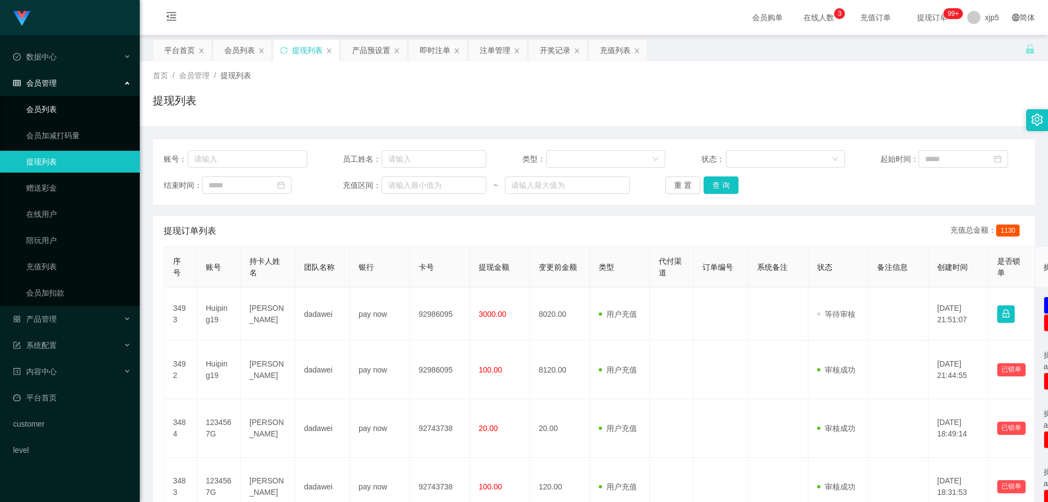
click at [58, 112] on link "会员列表" at bounding box center [78, 109] width 105 height 22
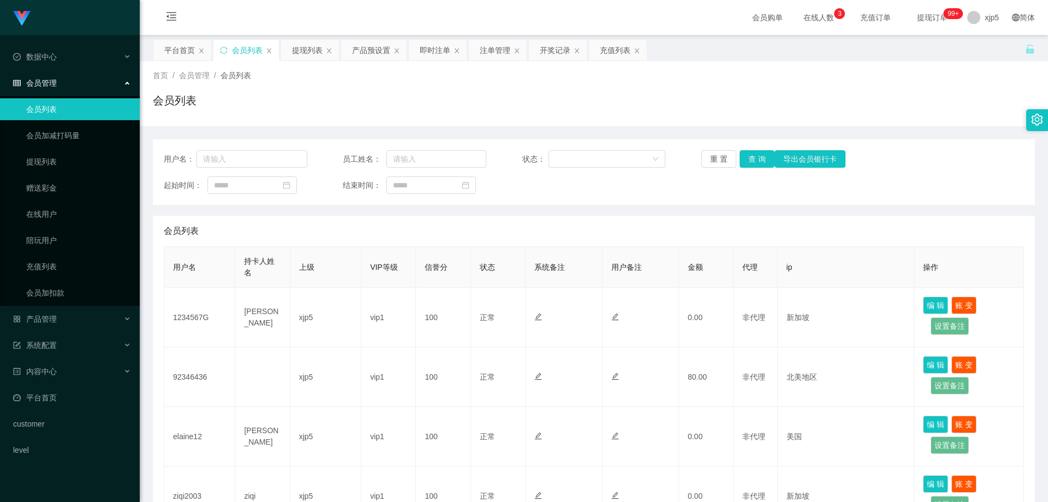
scroll to position [467, 0]
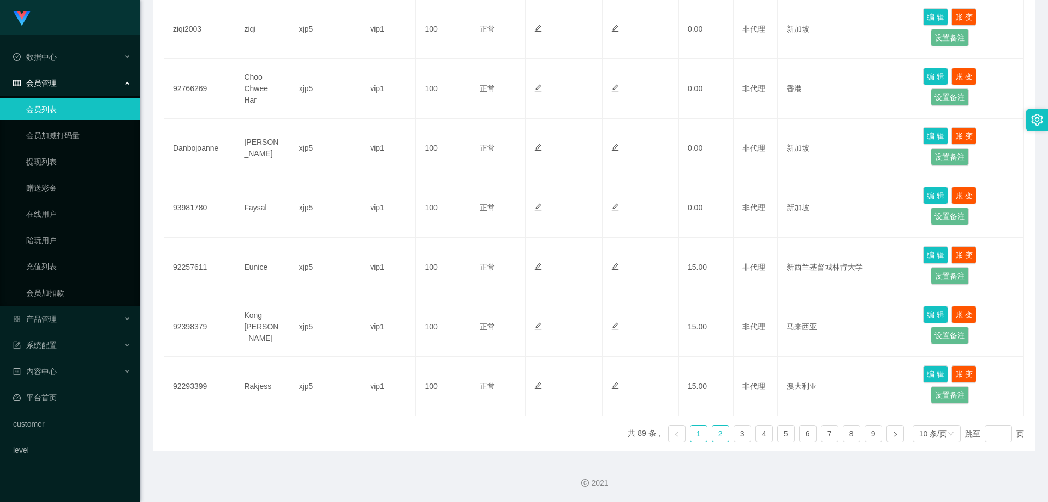
click at [719, 431] on link "2" at bounding box center [720, 433] width 16 height 16
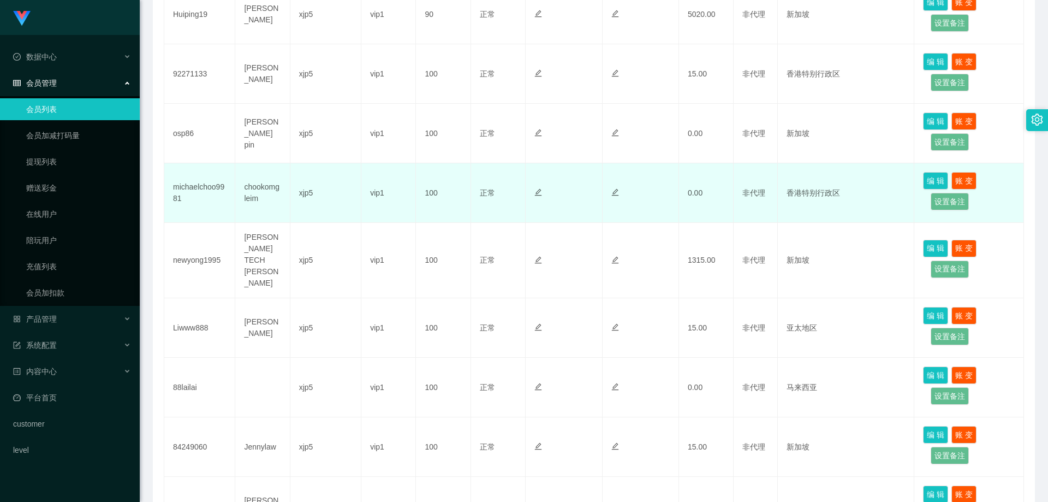
scroll to position [194, 0]
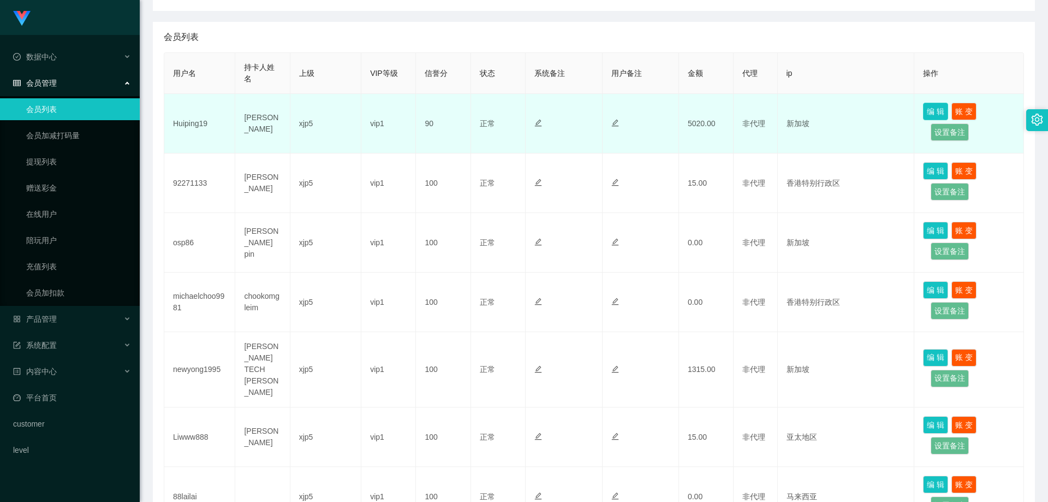
click at [929, 110] on button "编 辑" at bounding box center [935, 111] width 25 height 17
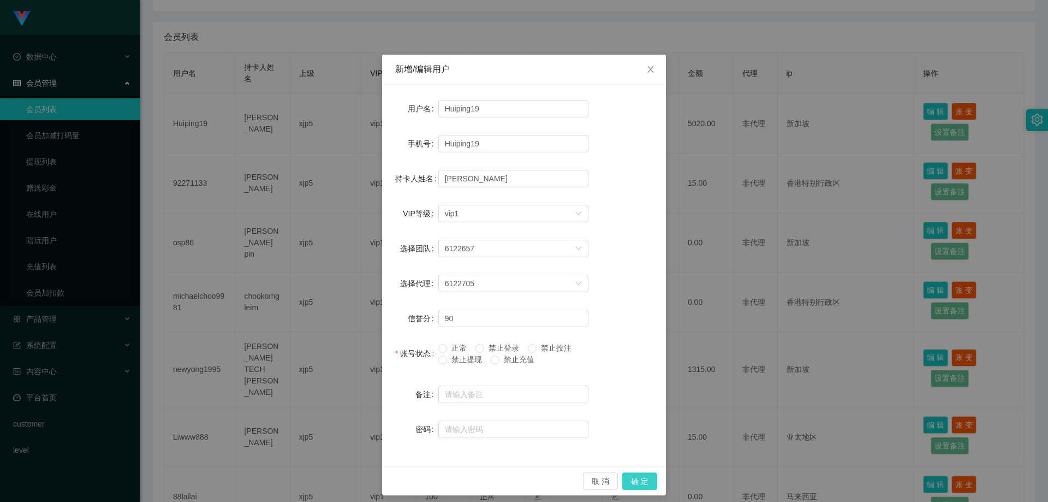
click at [628, 480] on button "确 定" at bounding box center [639, 480] width 35 height 17
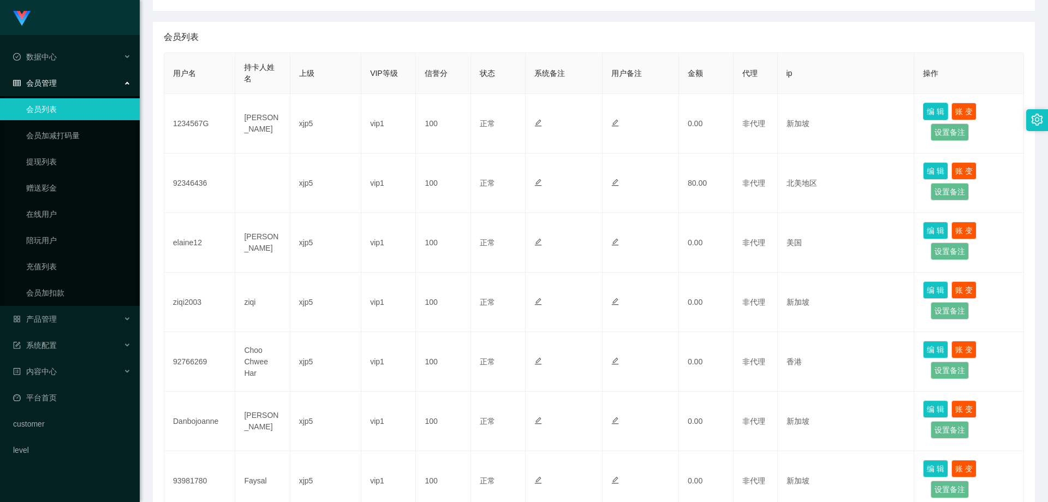
scroll to position [467, 0]
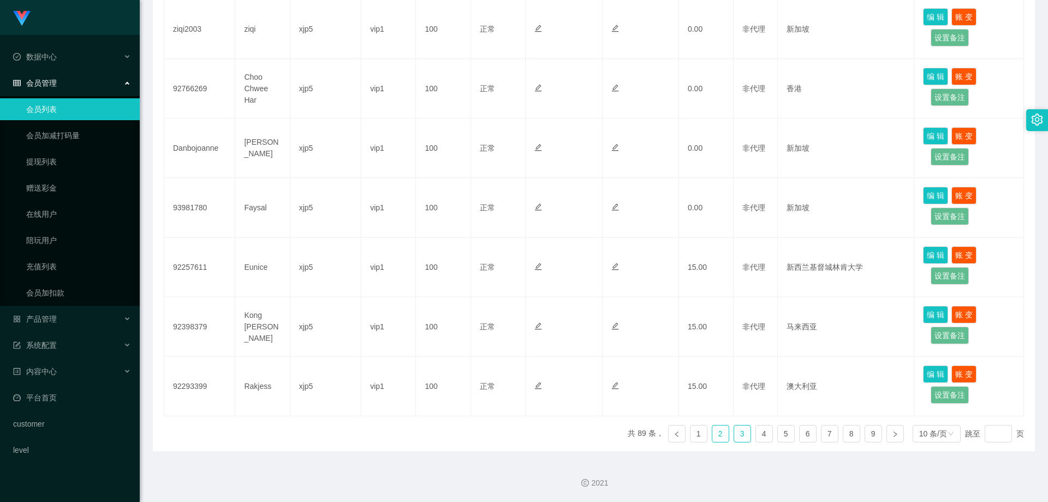
click at [738, 433] on link "3" at bounding box center [742, 433] width 16 height 16
click at [714, 436] on link "2" at bounding box center [720, 433] width 16 height 16
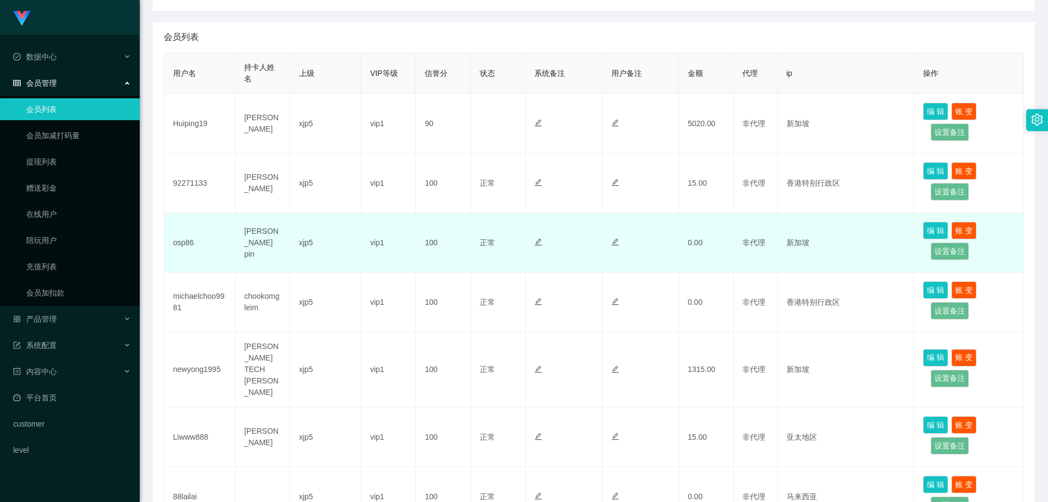
scroll to position [139, 0]
